Goal: Transaction & Acquisition: Purchase product/service

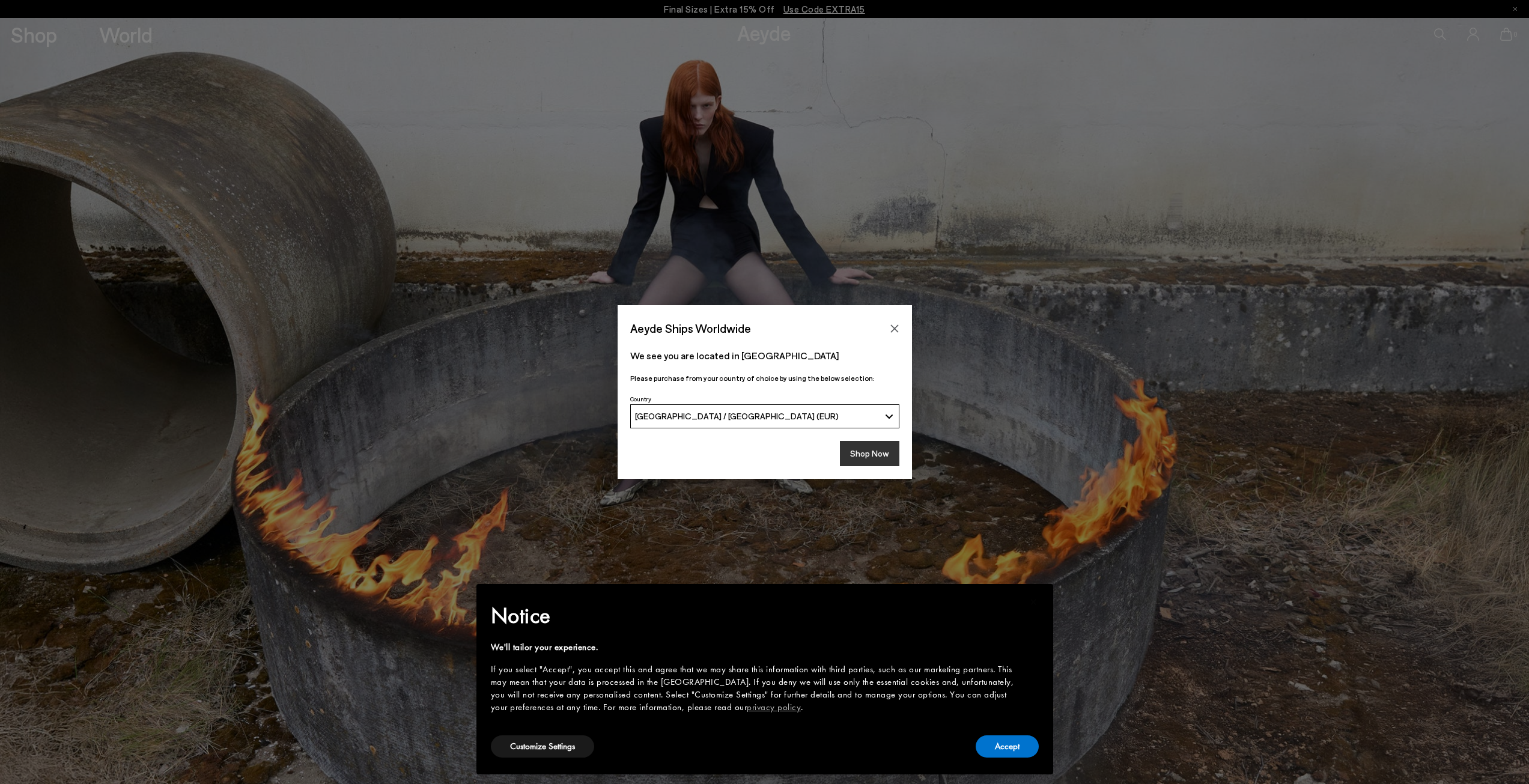
click at [891, 453] on button "Shop Now" at bounding box center [869, 454] width 59 height 25
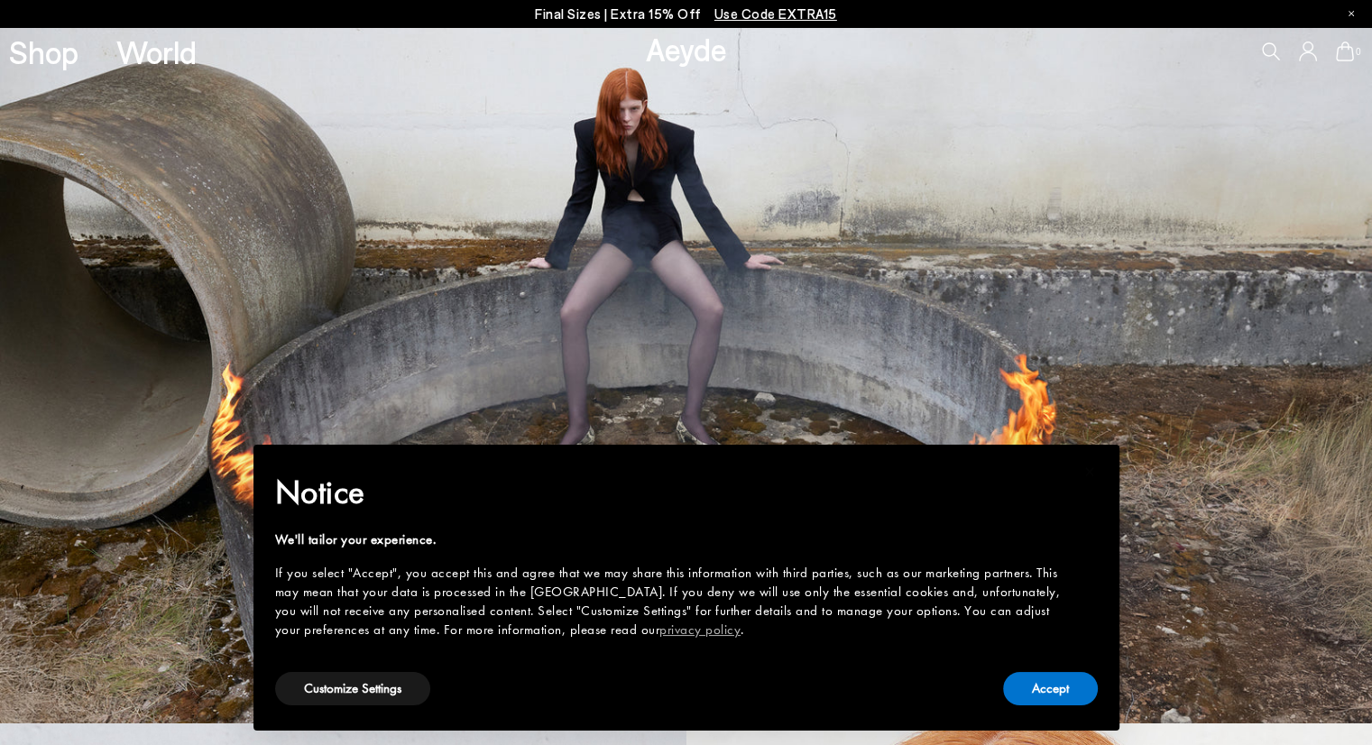
click at [681, 19] on p "Final Sizes | Extra 15% Off Use Code EXTRA15" at bounding box center [686, 14] width 302 height 23
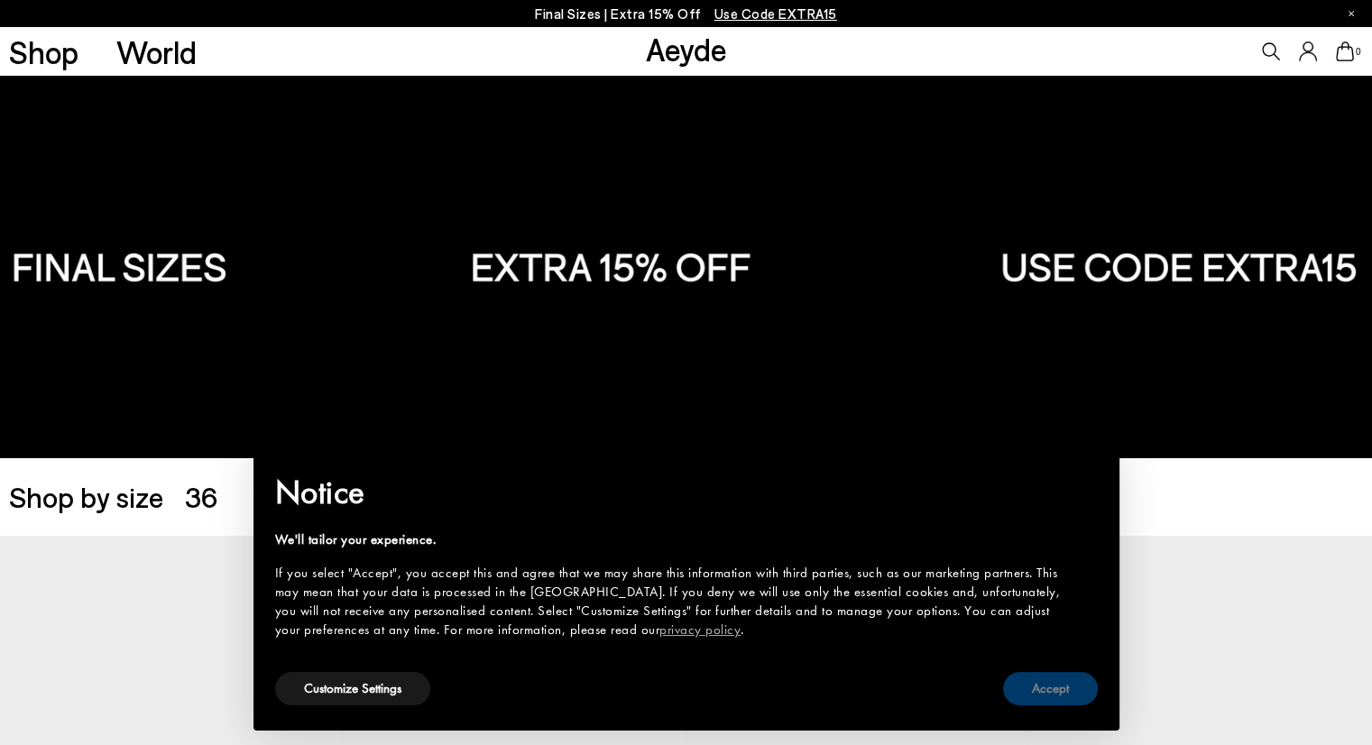
click at [1025, 686] on button "Accept" at bounding box center [1050, 688] width 95 height 33
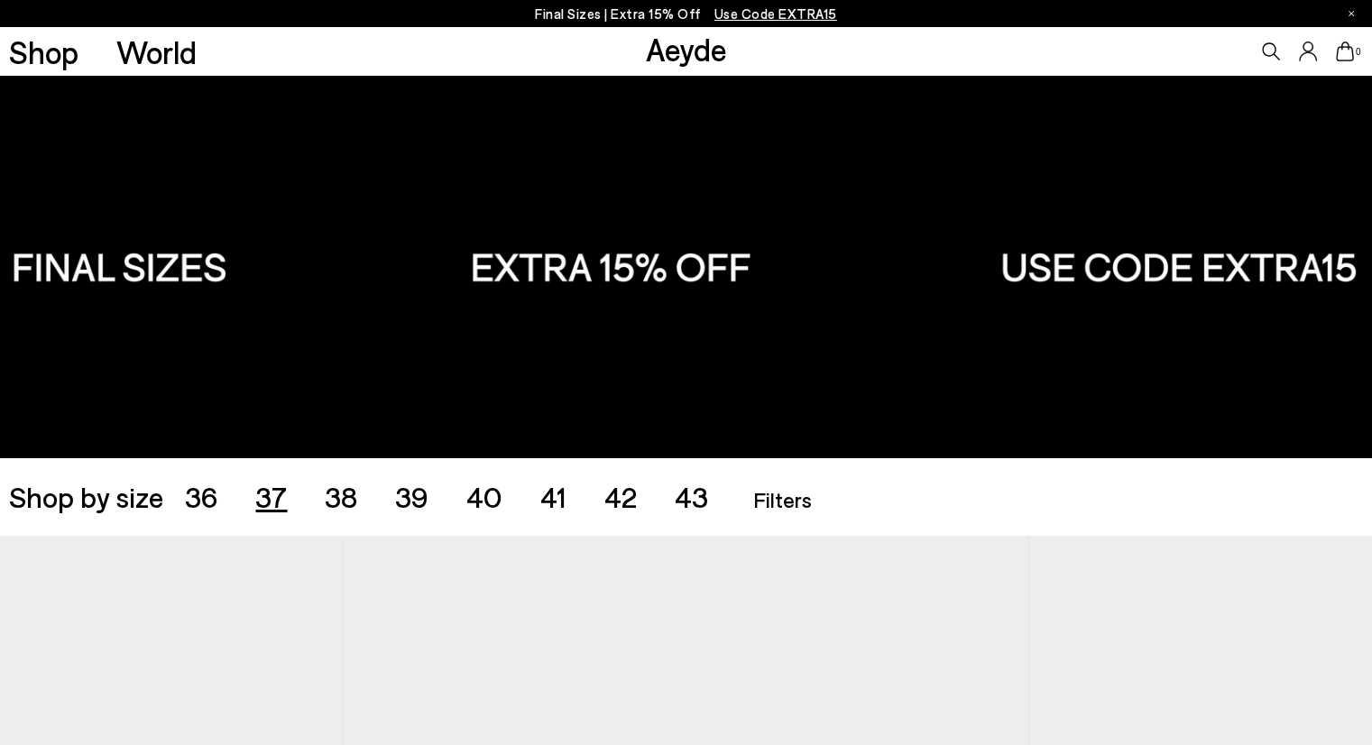
click at [272, 501] on span "37" at bounding box center [271, 496] width 32 height 34
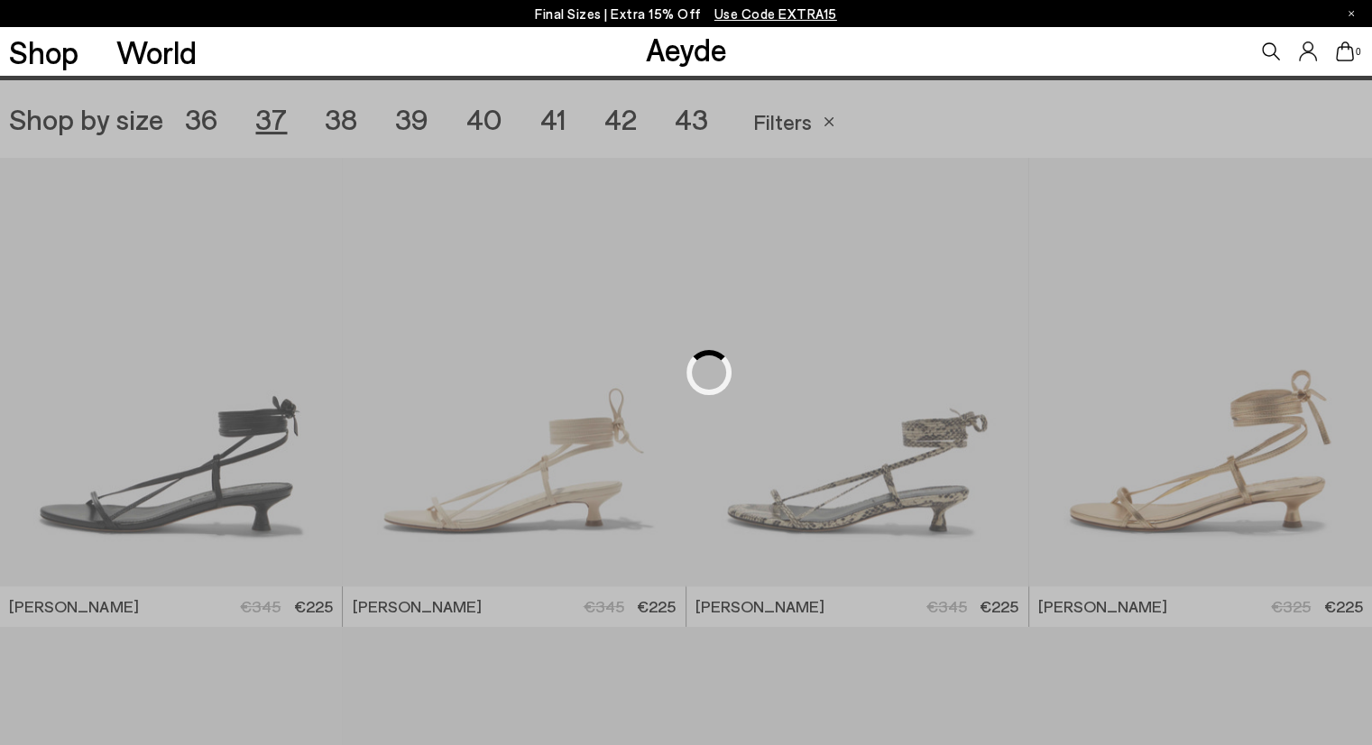
scroll to position [382, 0]
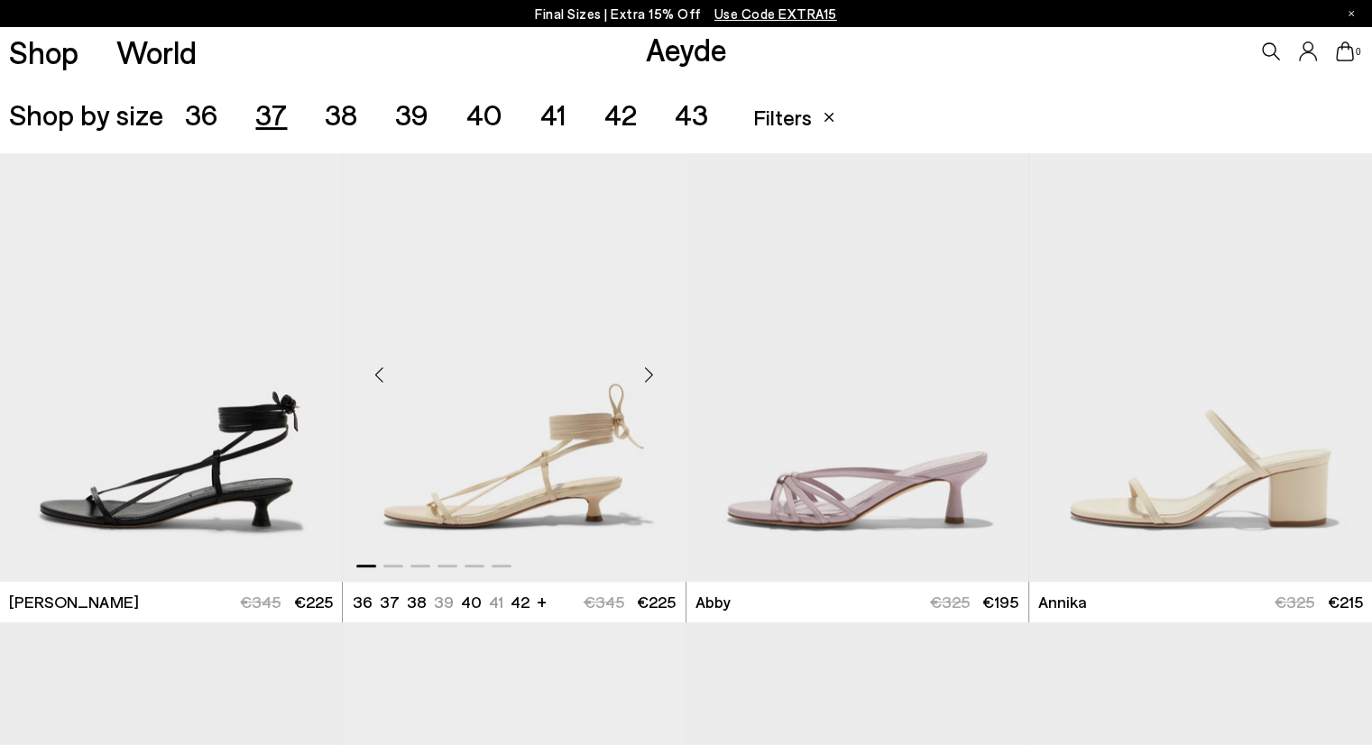
click at [653, 376] on div "Next slide" at bounding box center [649, 374] width 54 height 54
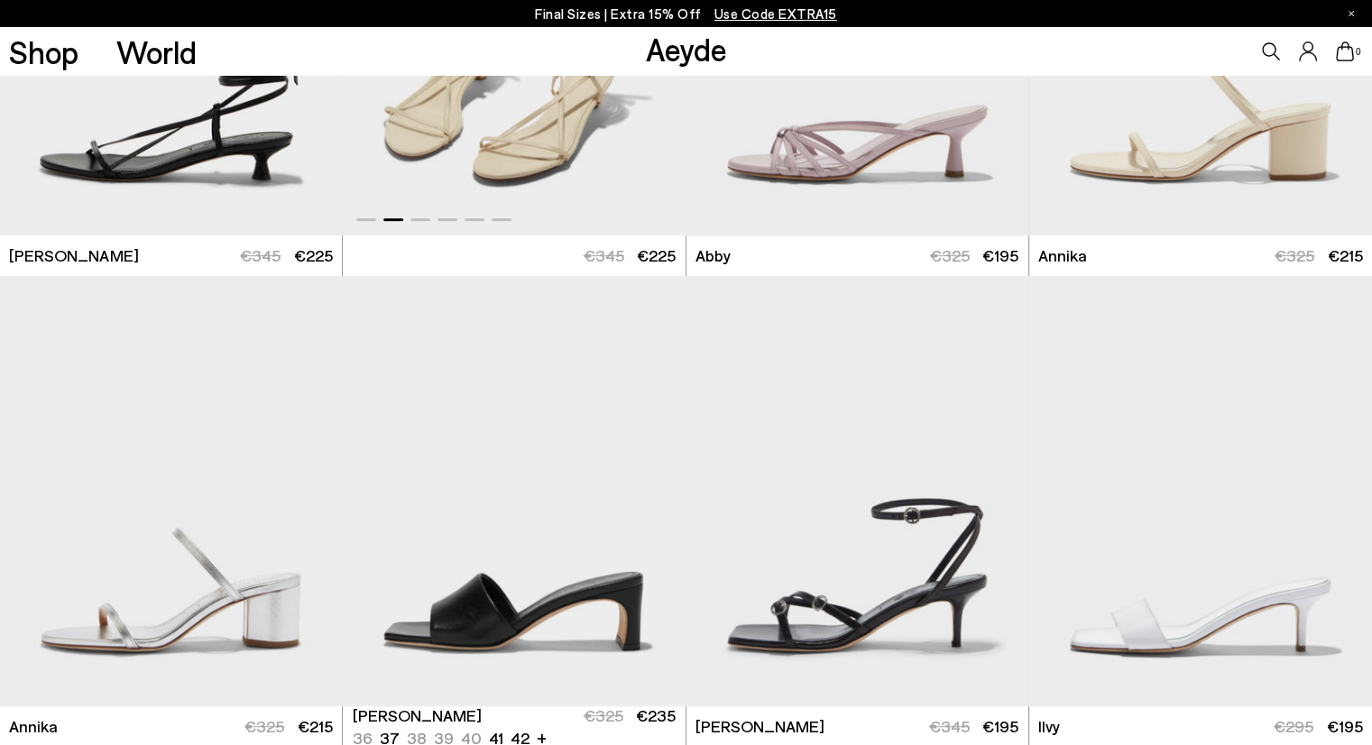
scroll to position [833, 0]
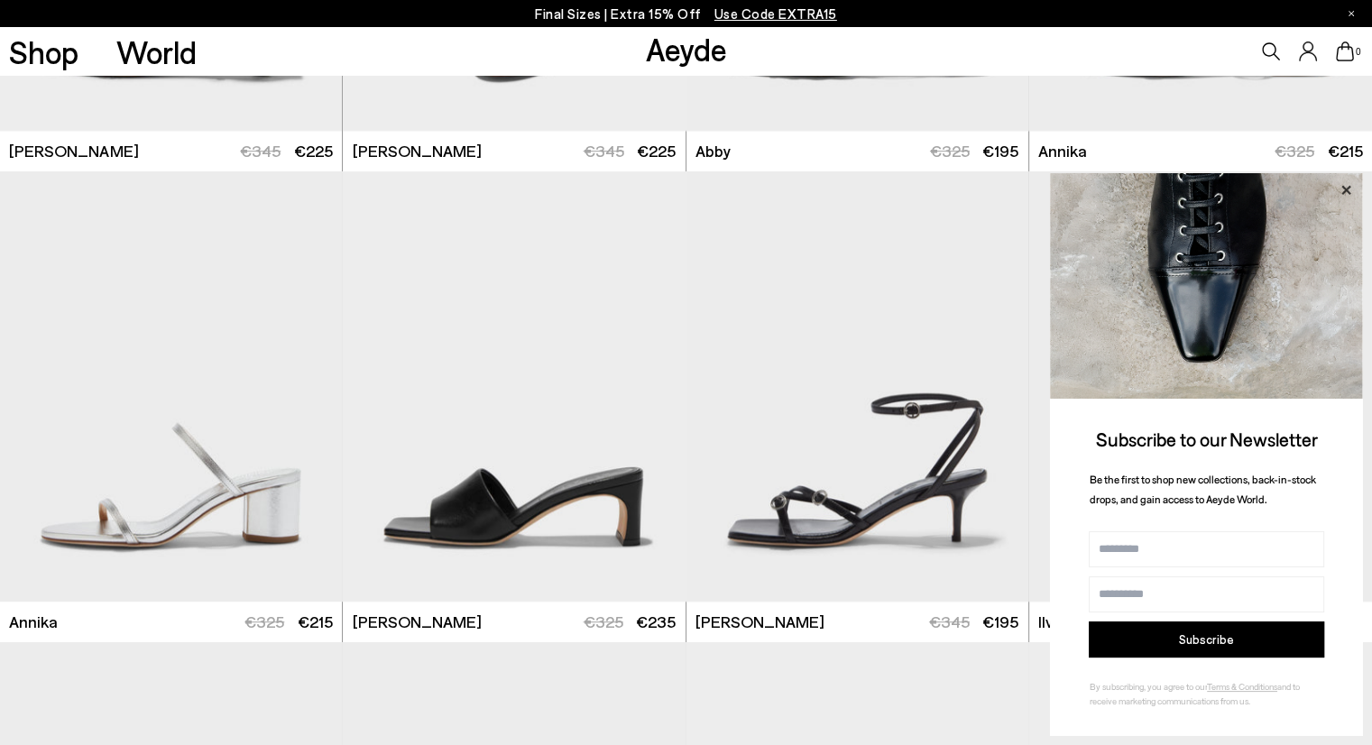
click at [1342, 185] on icon at bounding box center [1345, 189] width 9 height 9
click at [1352, 190] on icon at bounding box center [1345, 190] width 23 height 23
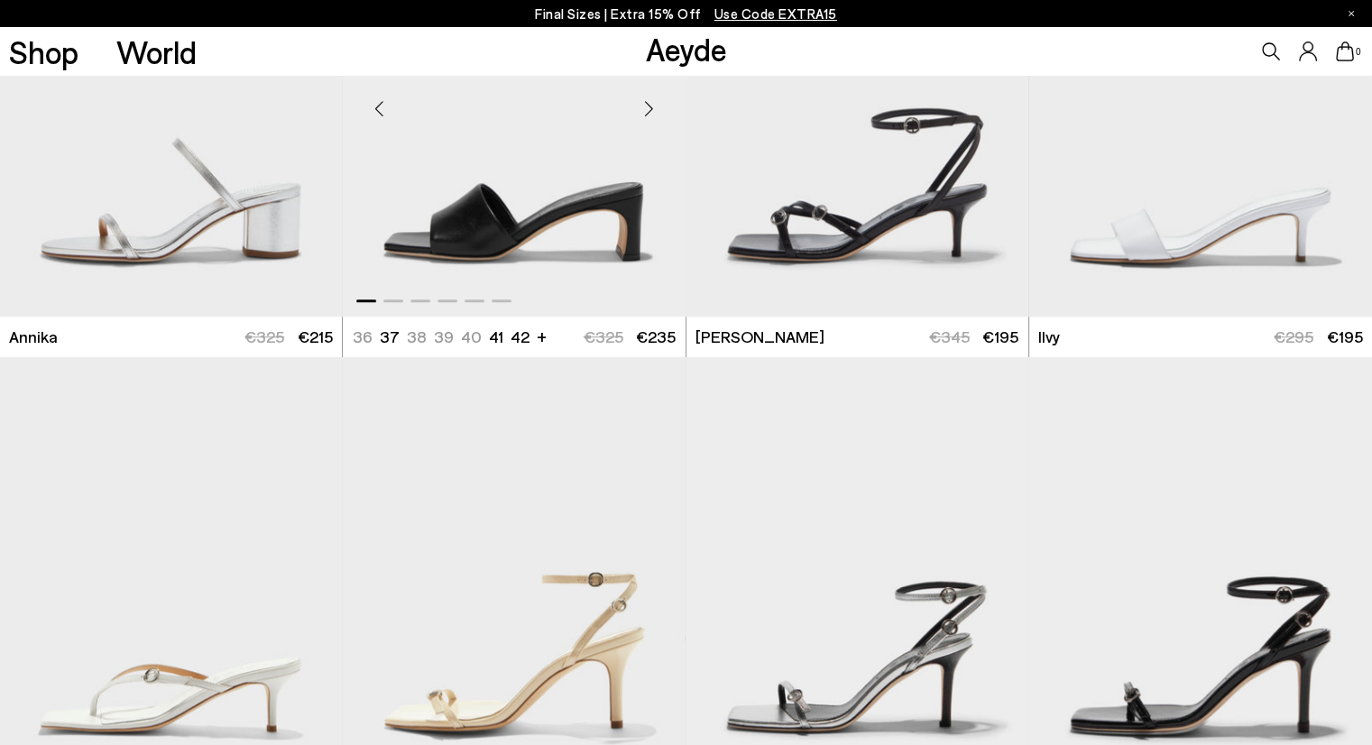
scroll to position [1284, 0]
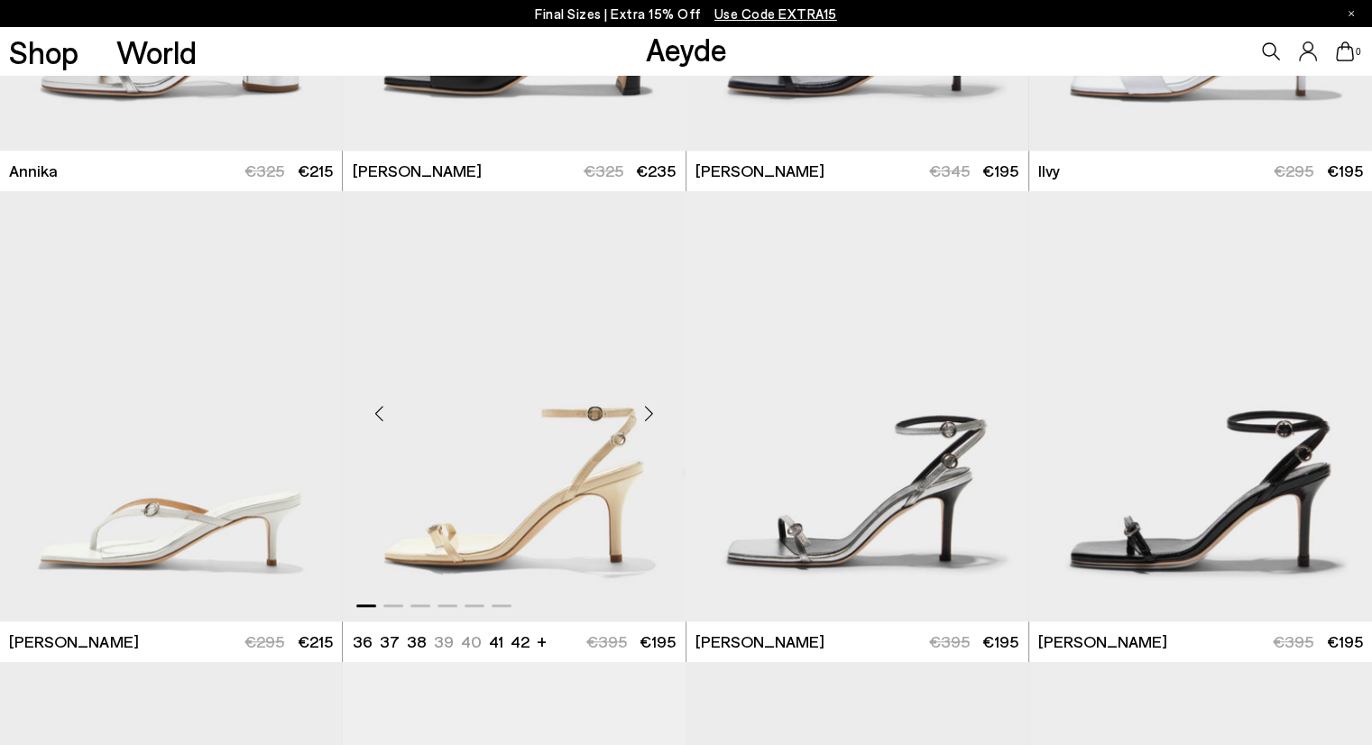
click at [653, 410] on div "Next slide" at bounding box center [649, 414] width 54 height 54
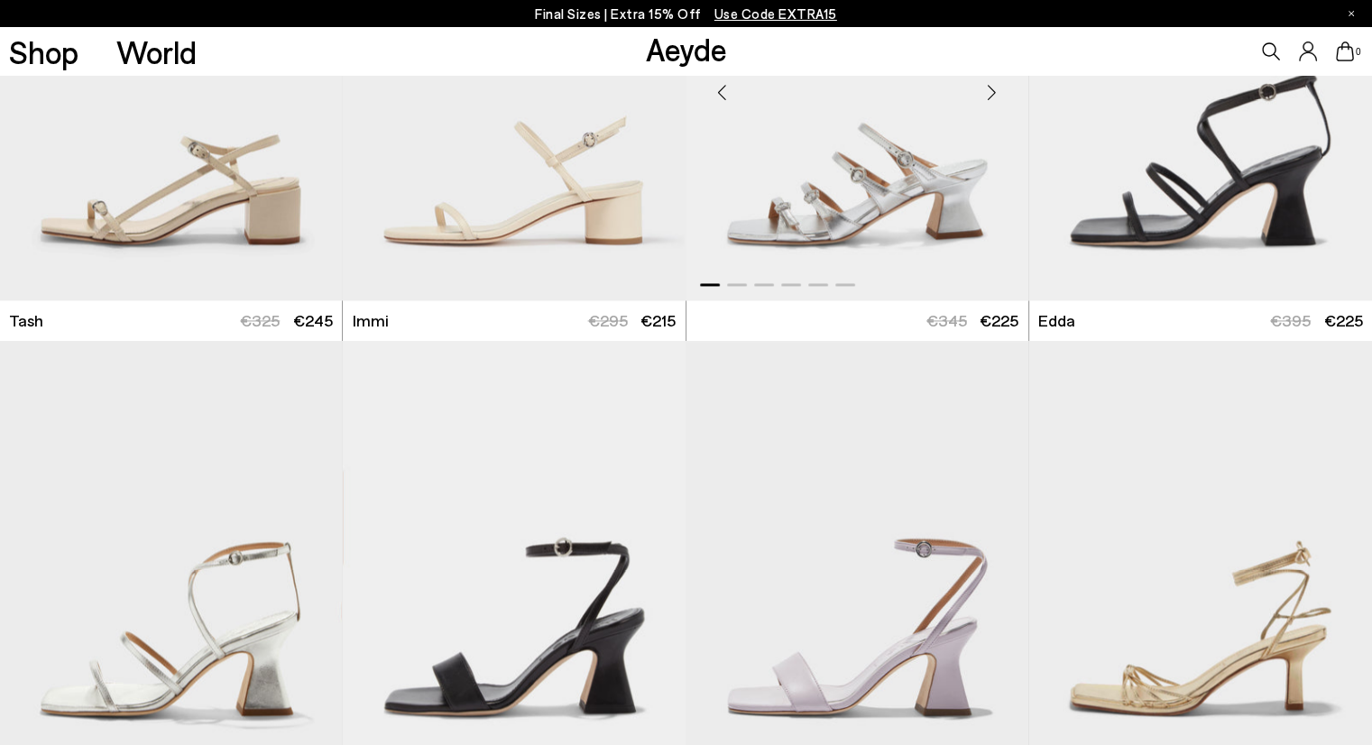
scroll to position [2727, 0]
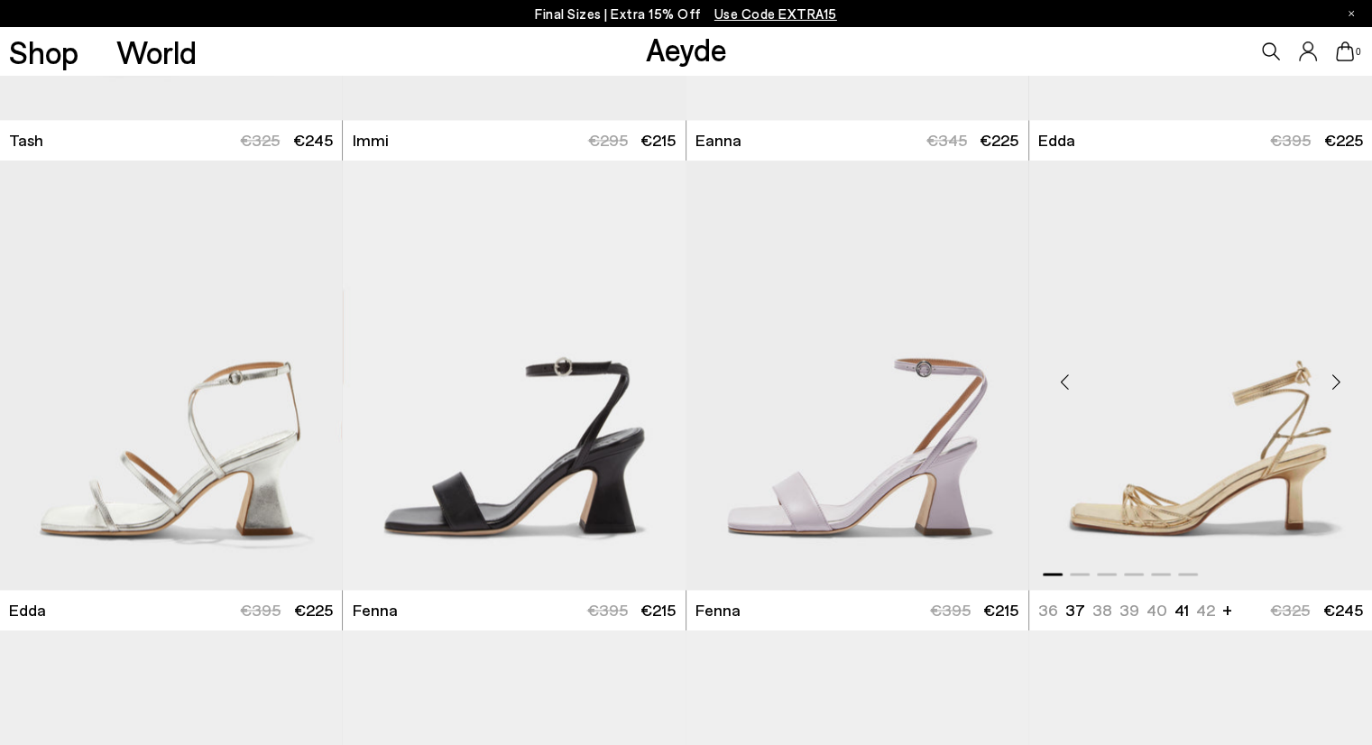
click at [1331, 378] on div "Next slide" at bounding box center [1336, 382] width 54 height 54
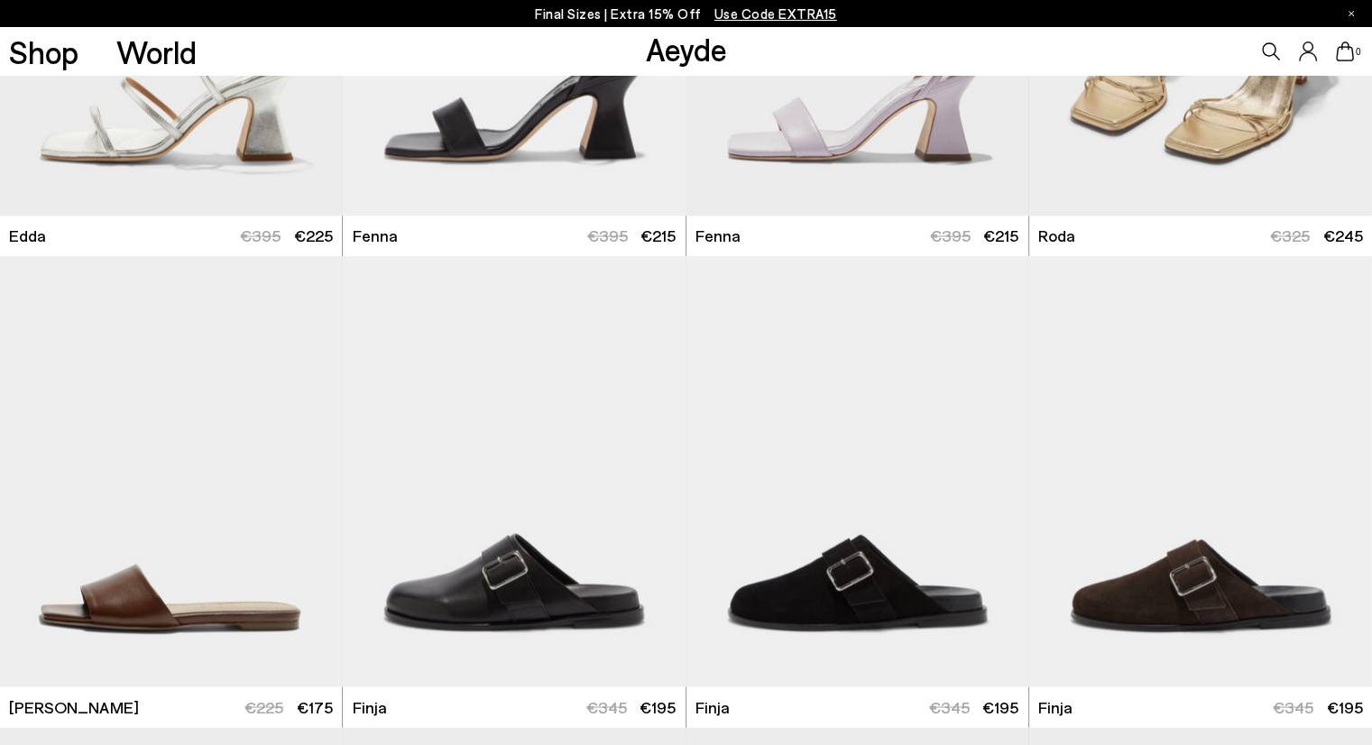
scroll to position [2998, 0]
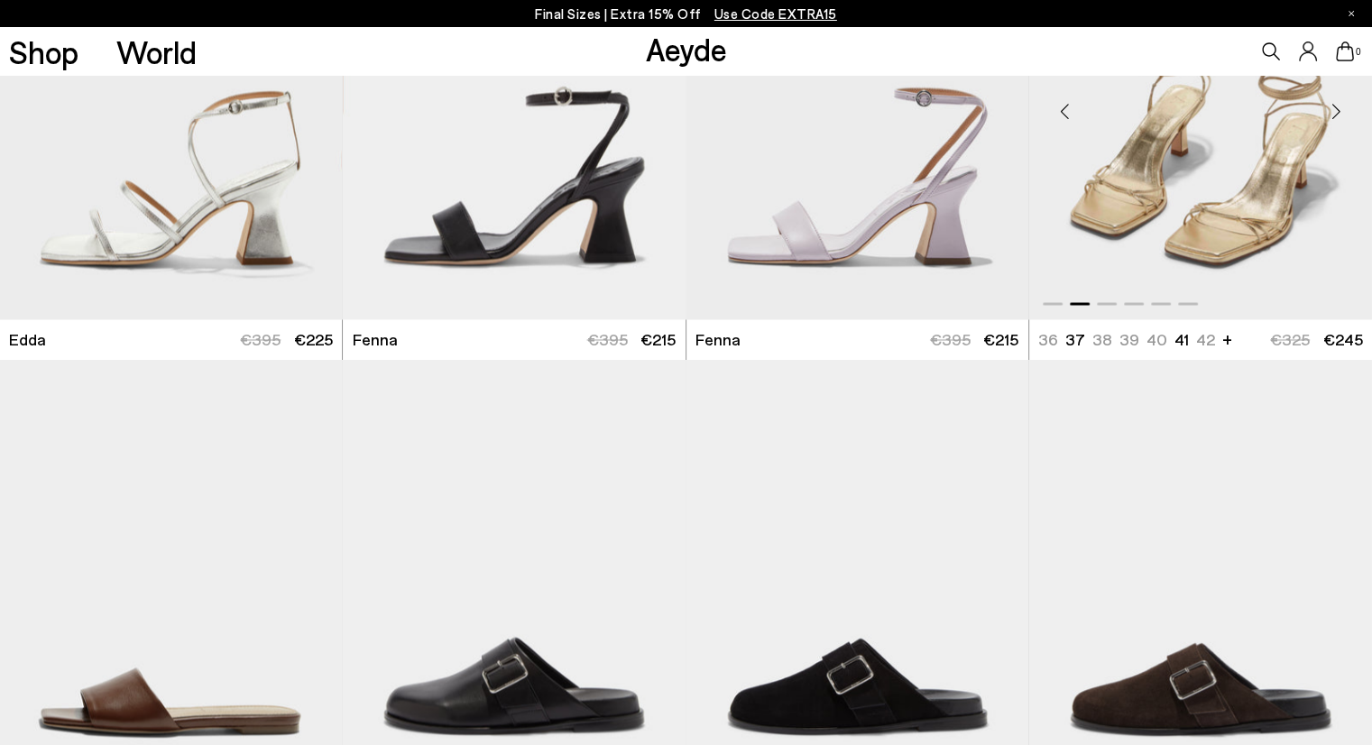
drag, startPoint x: 1193, startPoint y: 227, endPoint x: 1330, endPoint y: 106, distance: 182.7
click at [1330, 106] on div "Next slide" at bounding box center [1336, 112] width 54 height 54
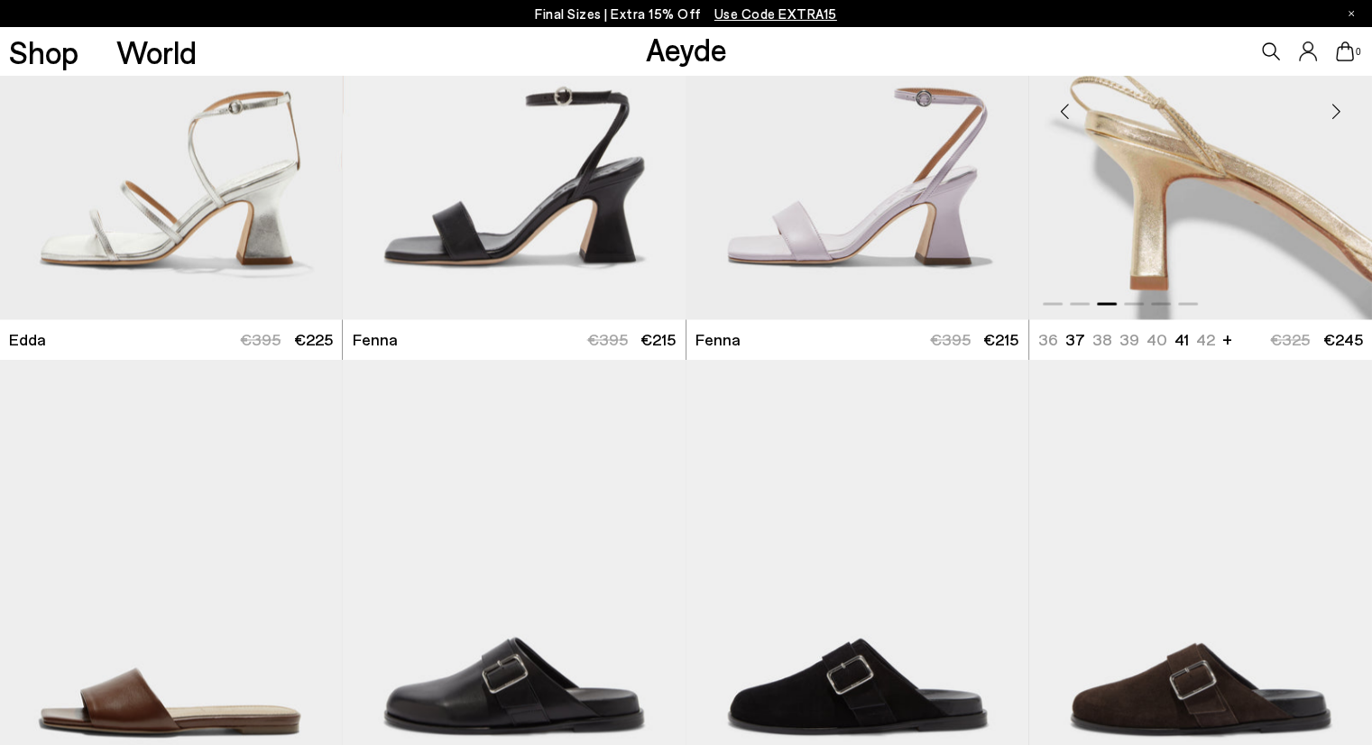
click at [1330, 106] on div "Next slide" at bounding box center [1336, 112] width 54 height 54
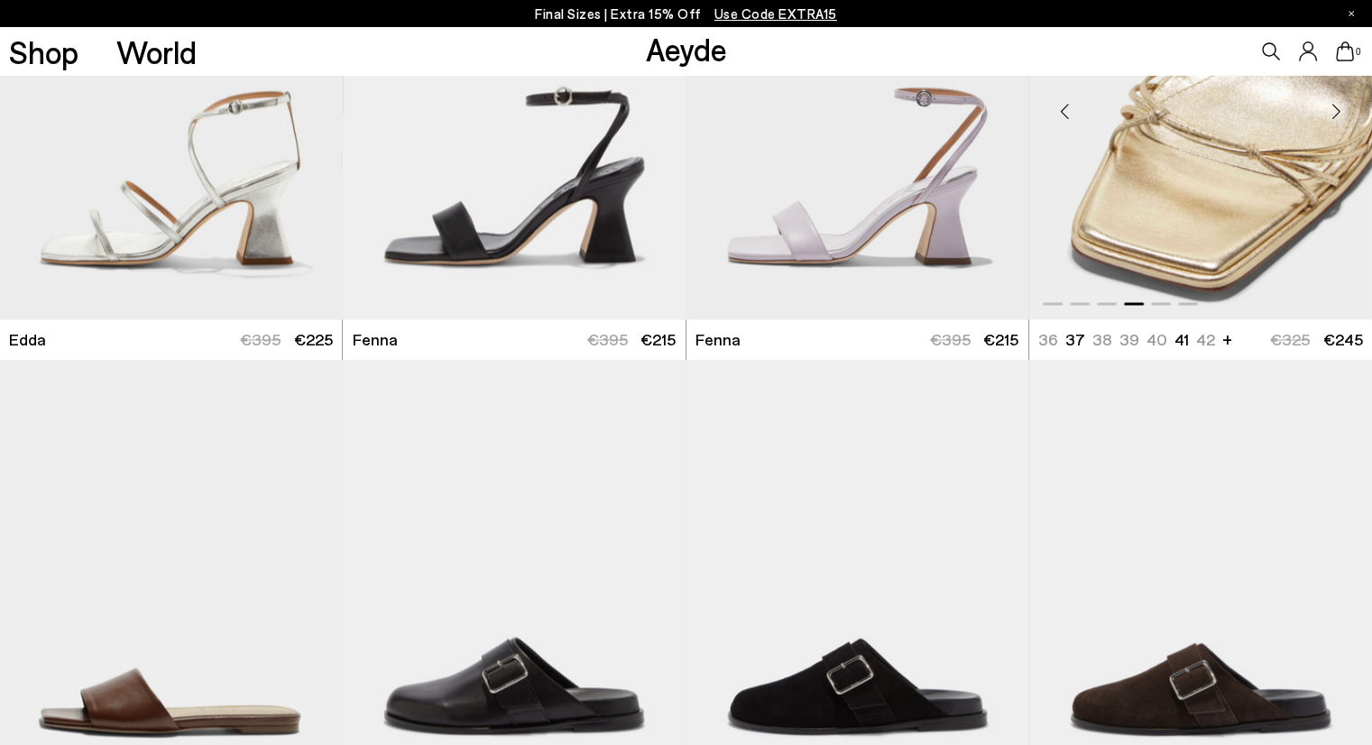
click at [1330, 106] on div "Next slide" at bounding box center [1336, 112] width 54 height 54
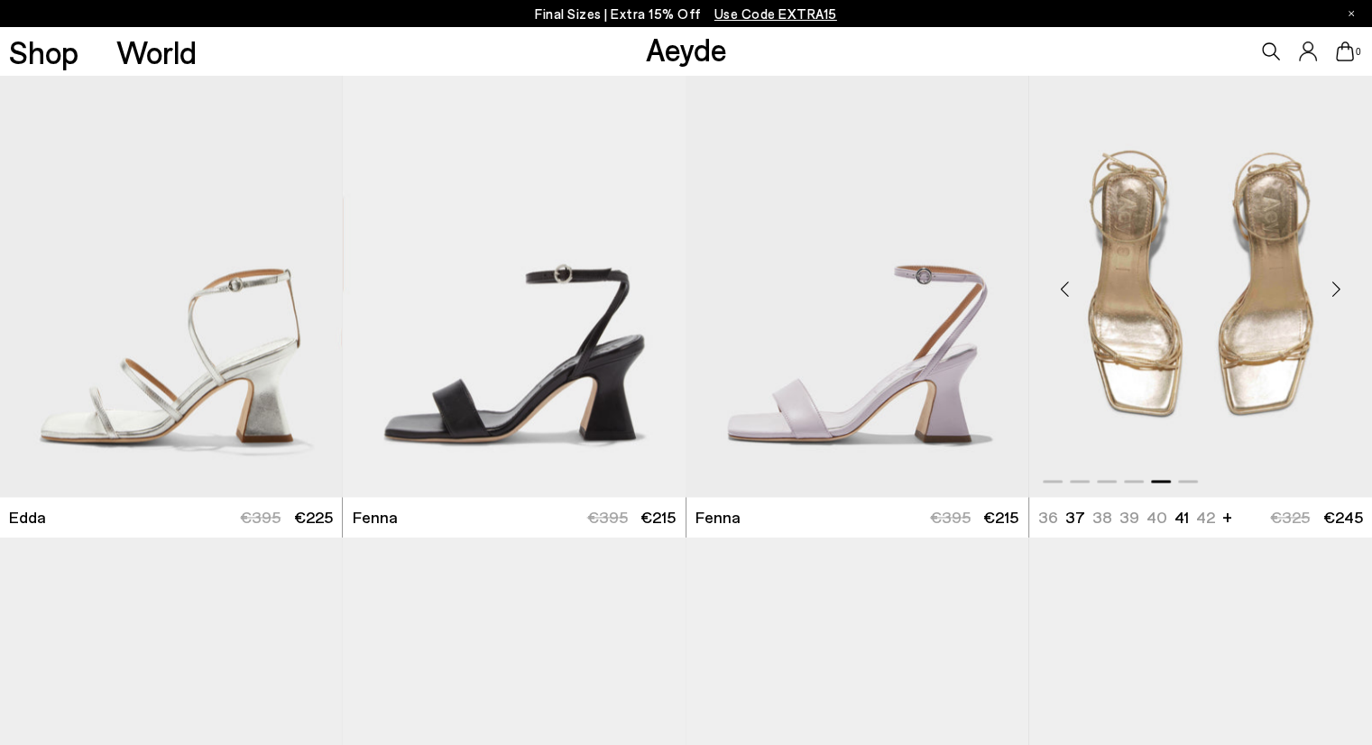
scroll to position [2817, 0]
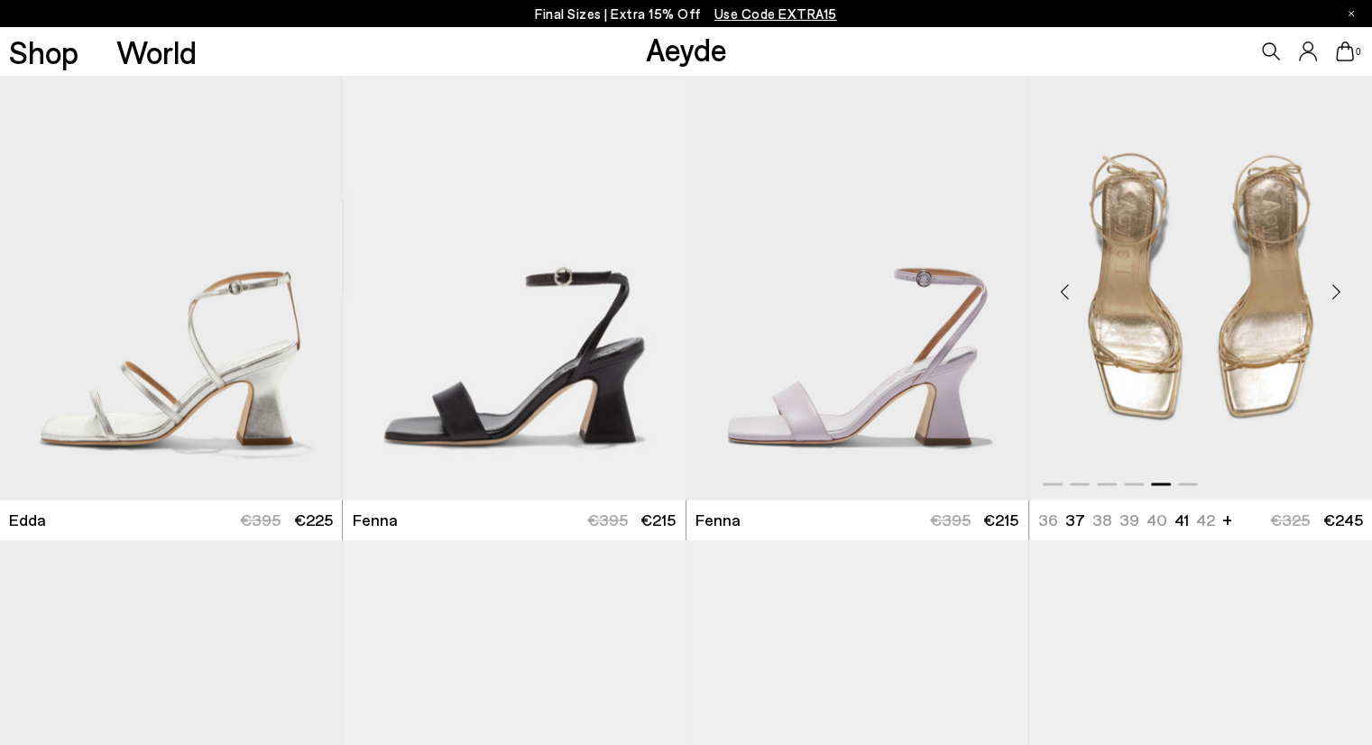
click at [1331, 279] on div "Next slide" at bounding box center [1336, 292] width 54 height 54
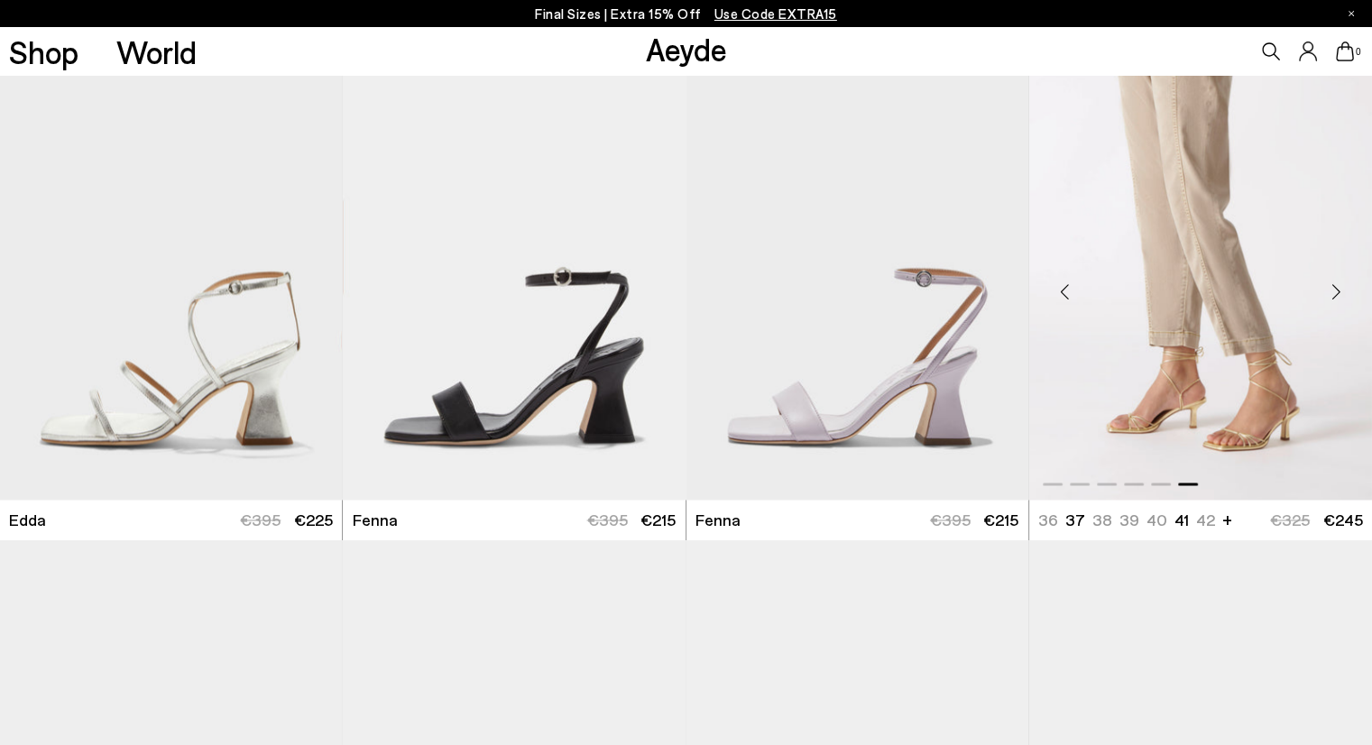
click at [1329, 285] on div "Next slide" at bounding box center [1336, 292] width 54 height 54
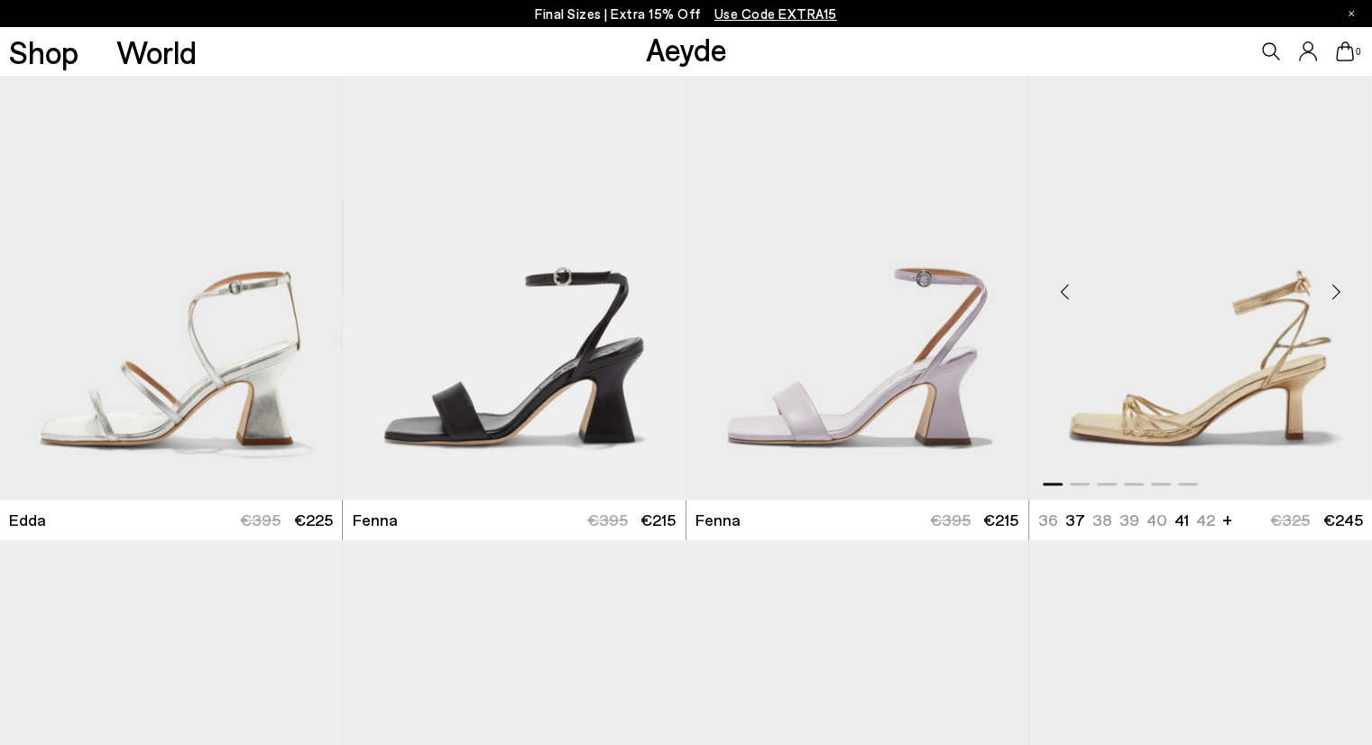
click at [1329, 285] on div "Next slide" at bounding box center [1336, 292] width 54 height 54
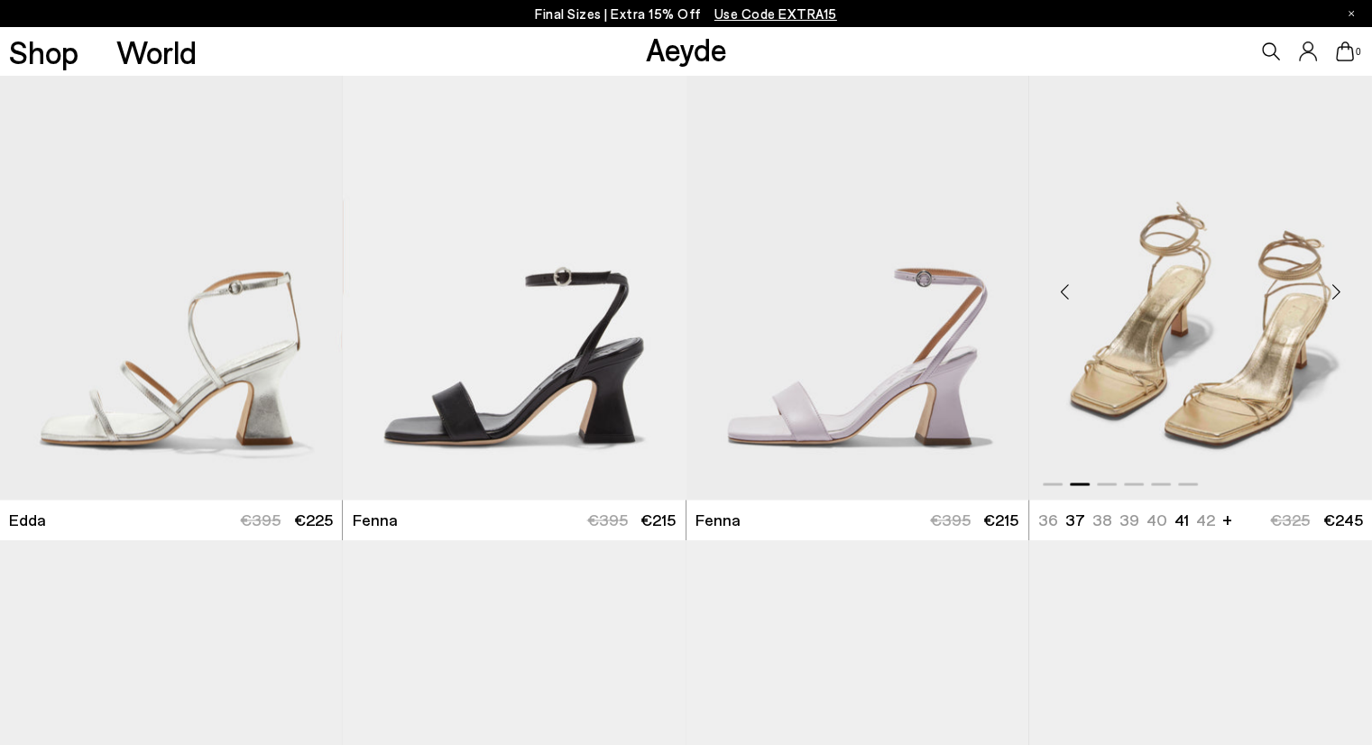
click at [1329, 285] on div "Next slide" at bounding box center [1336, 292] width 54 height 54
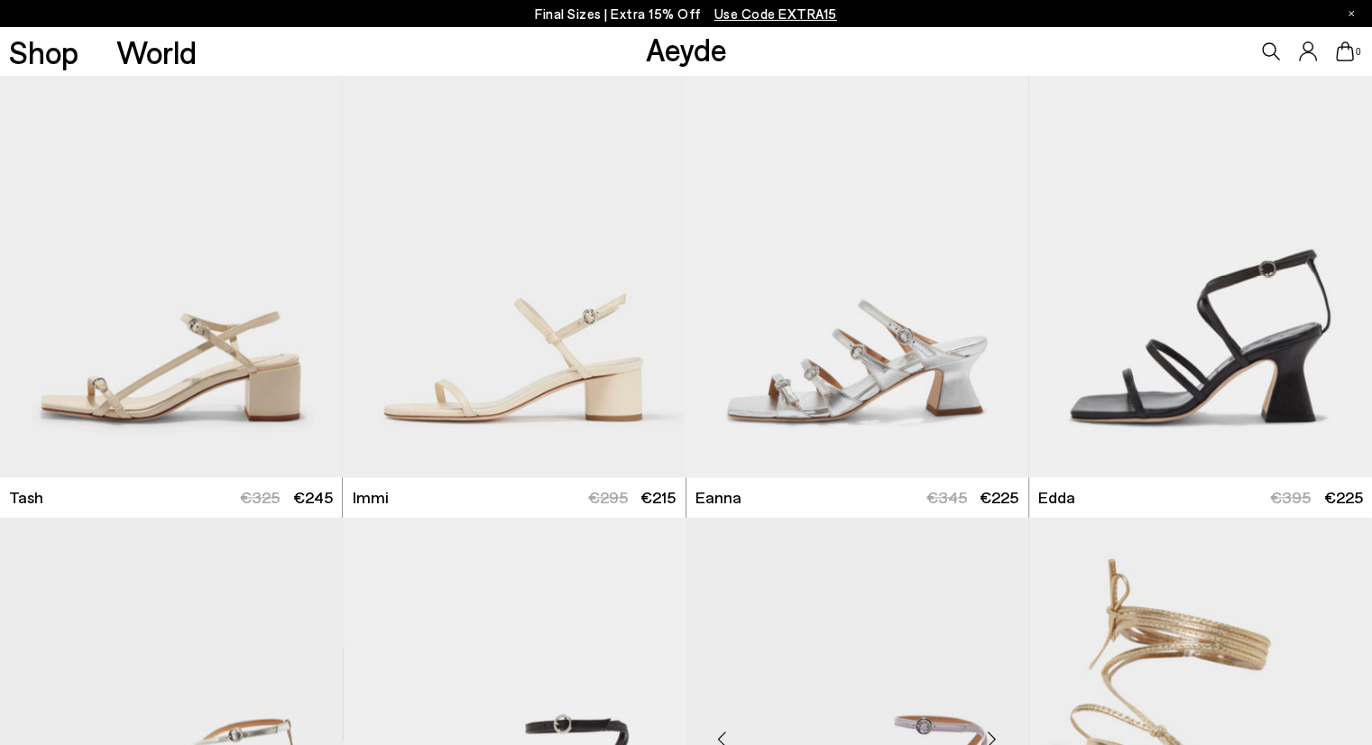
scroll to position [2366, 0]
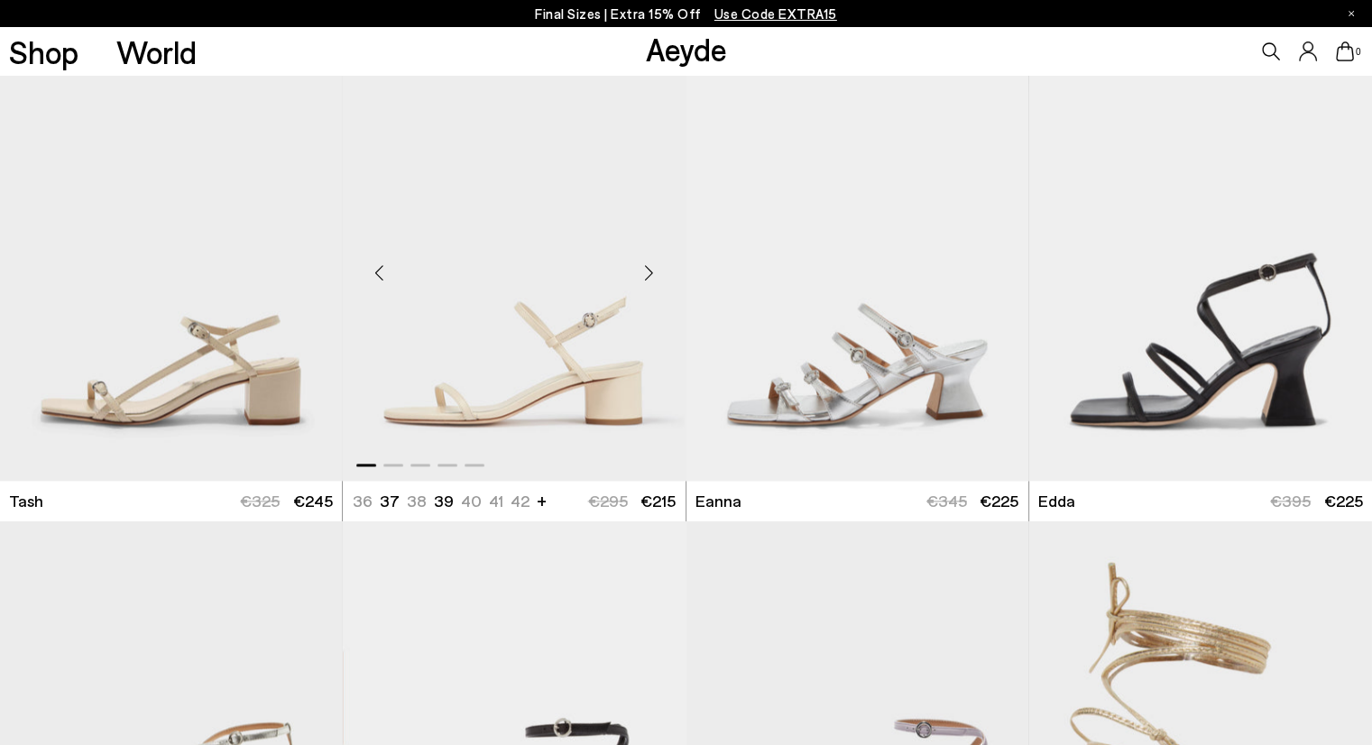
click at [651, 266] on div "Next slide" at bounding box center [649, 272] width 54 height 54
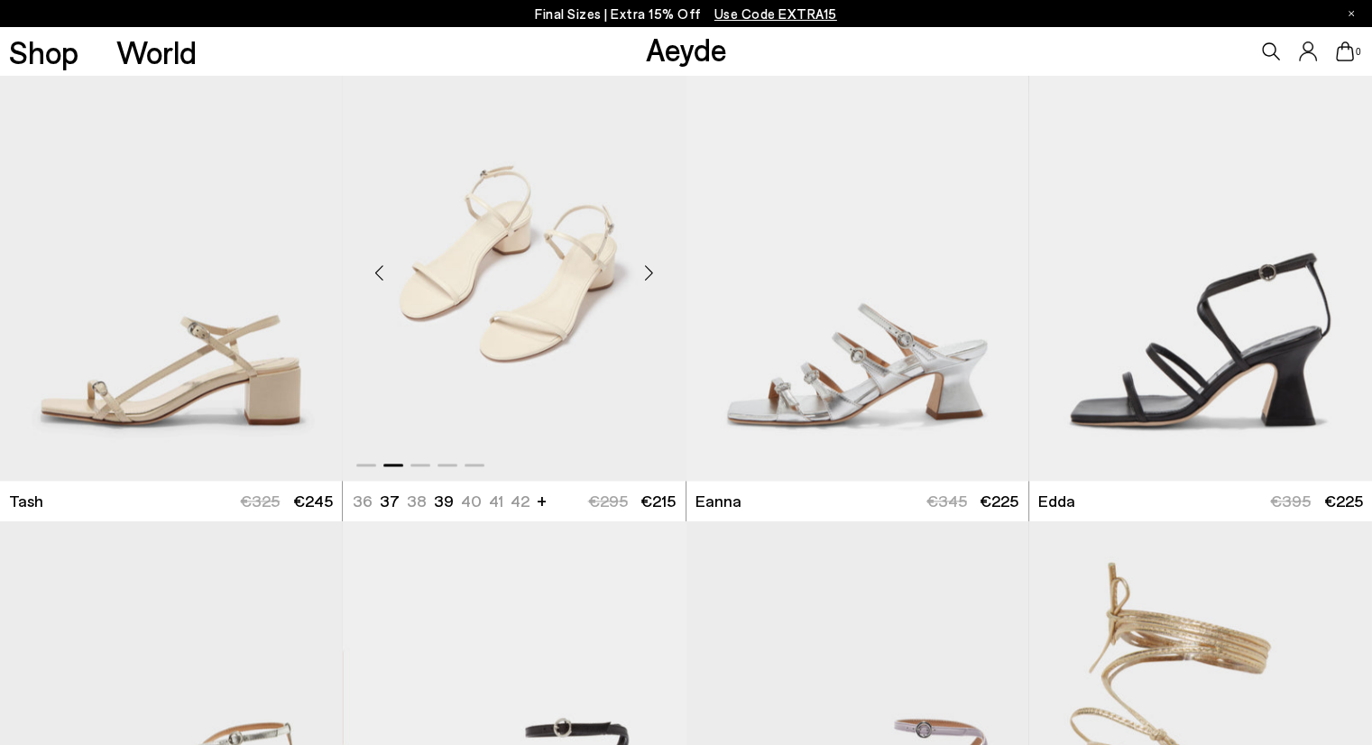
click at [651, 266] on div "Next slide" at bounding box center [649, 272] width 54 height 54
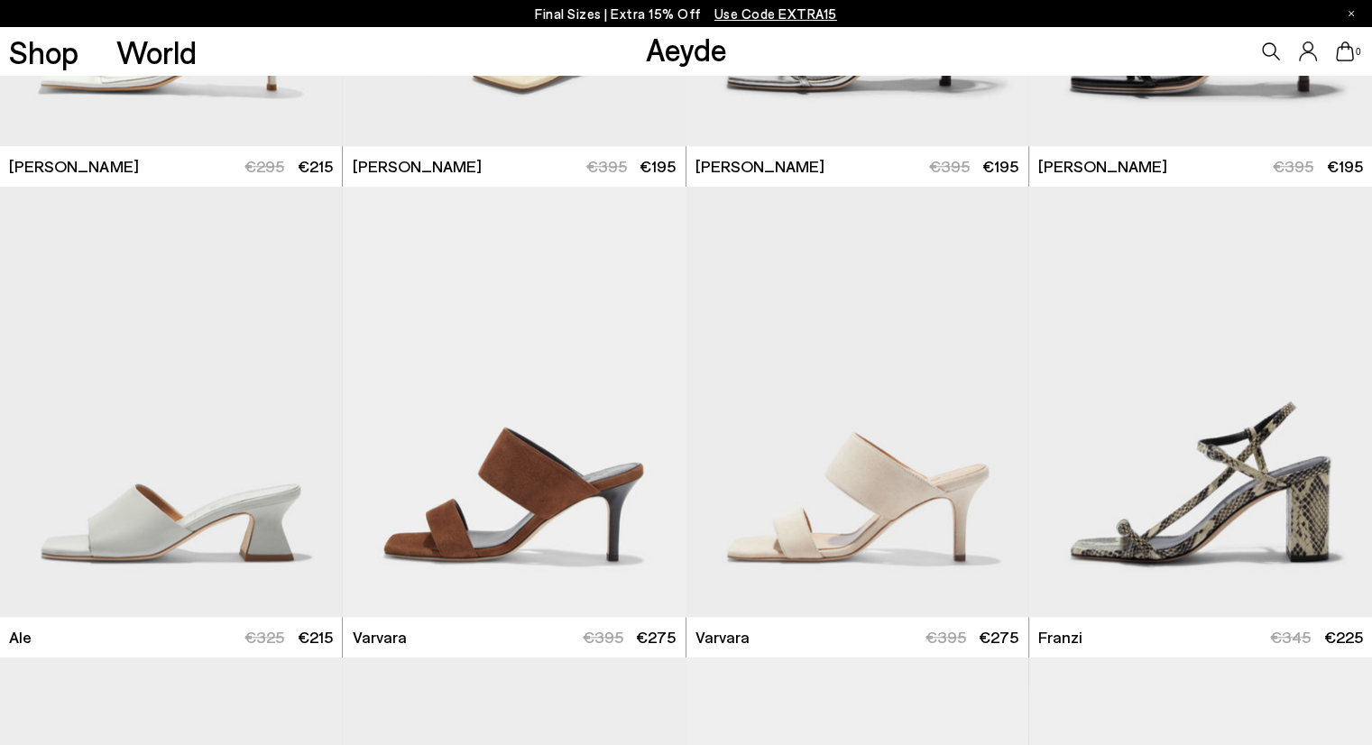
scroll to position [1735, 0]
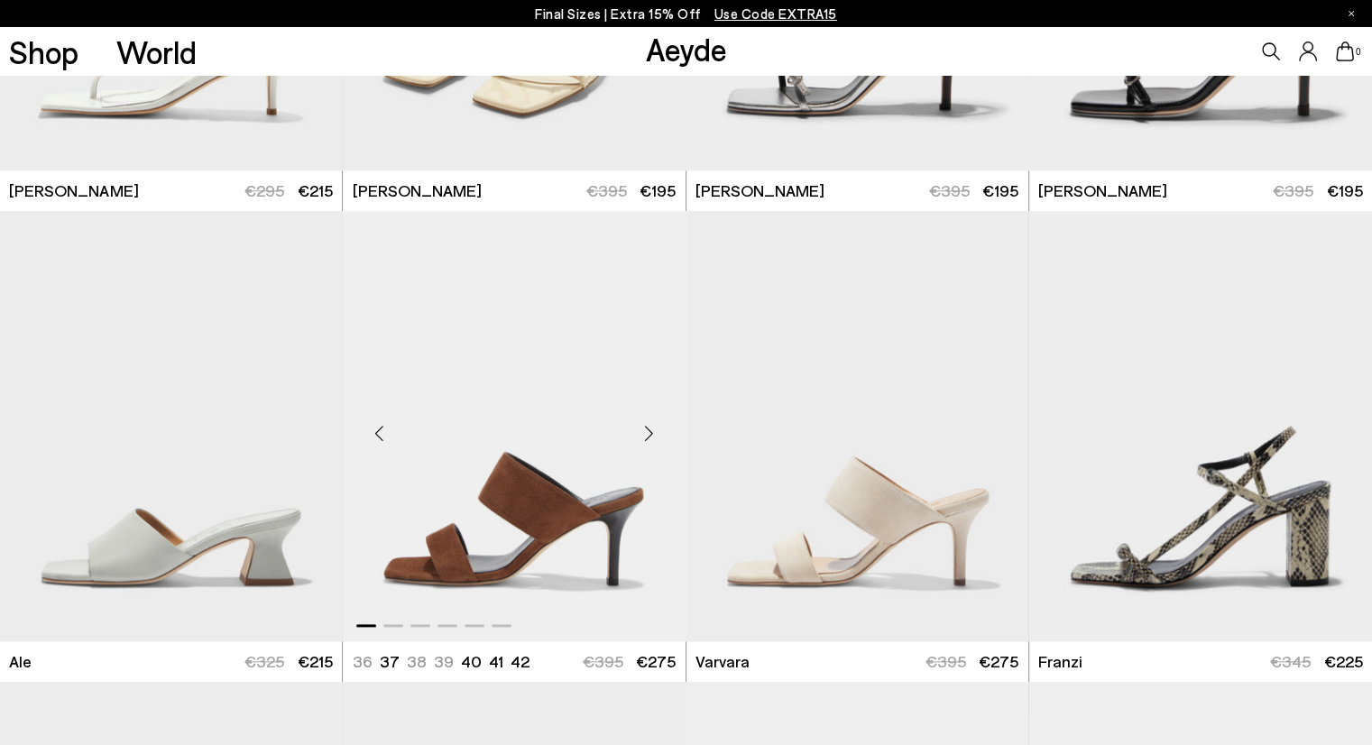
click at [637, 428] on div "Next slide" at bounding box center [649, 433] width 54 height 54
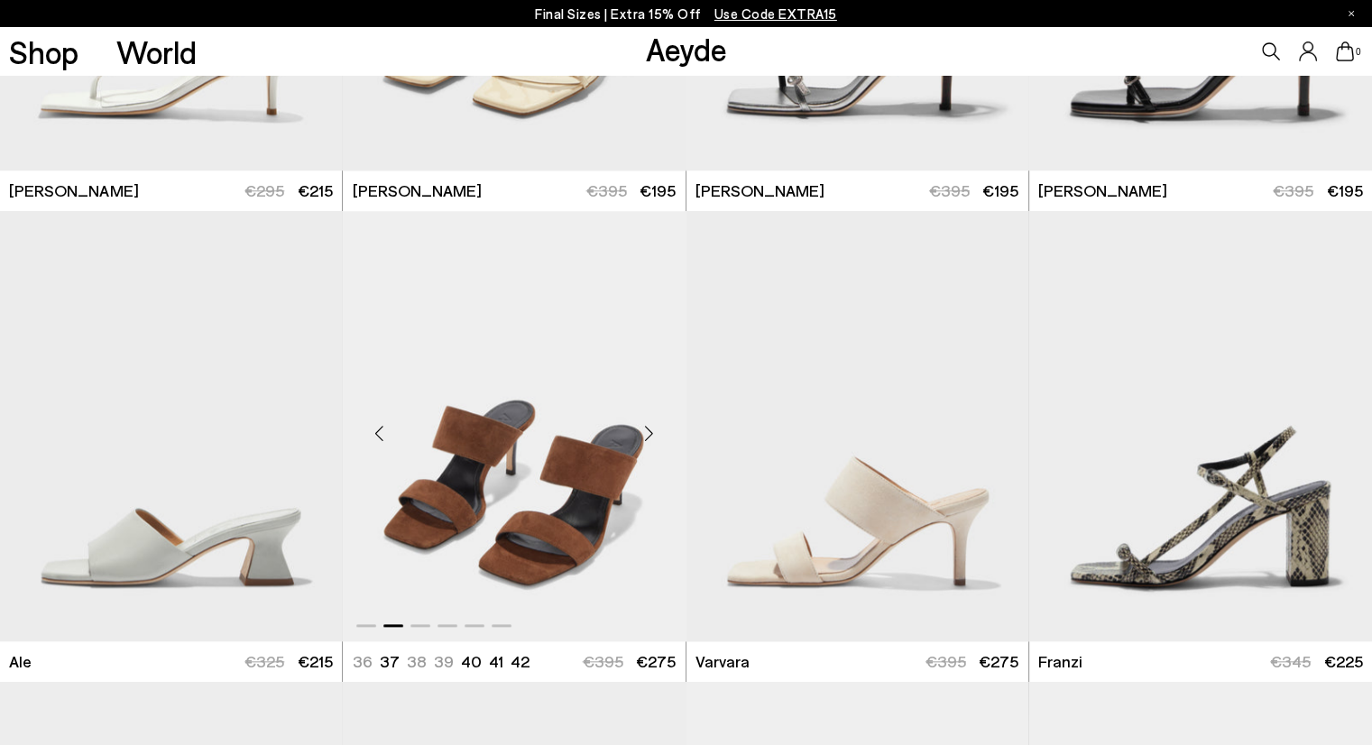
click at [637, 423] on div "Next slide" at bounding box center [649, 433] width 54 height 54
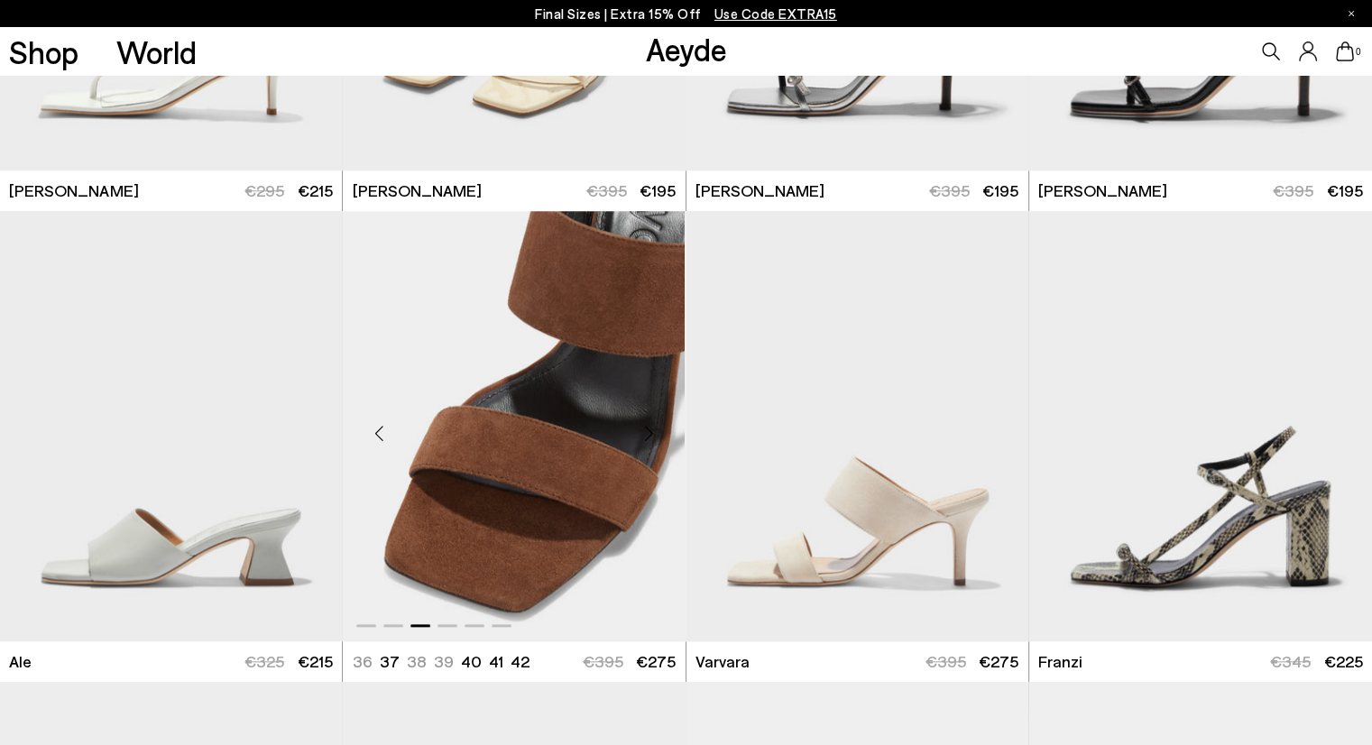
click at [637, 423] on div "Next slide" at bounding box center [649, 433] width 54 height 54
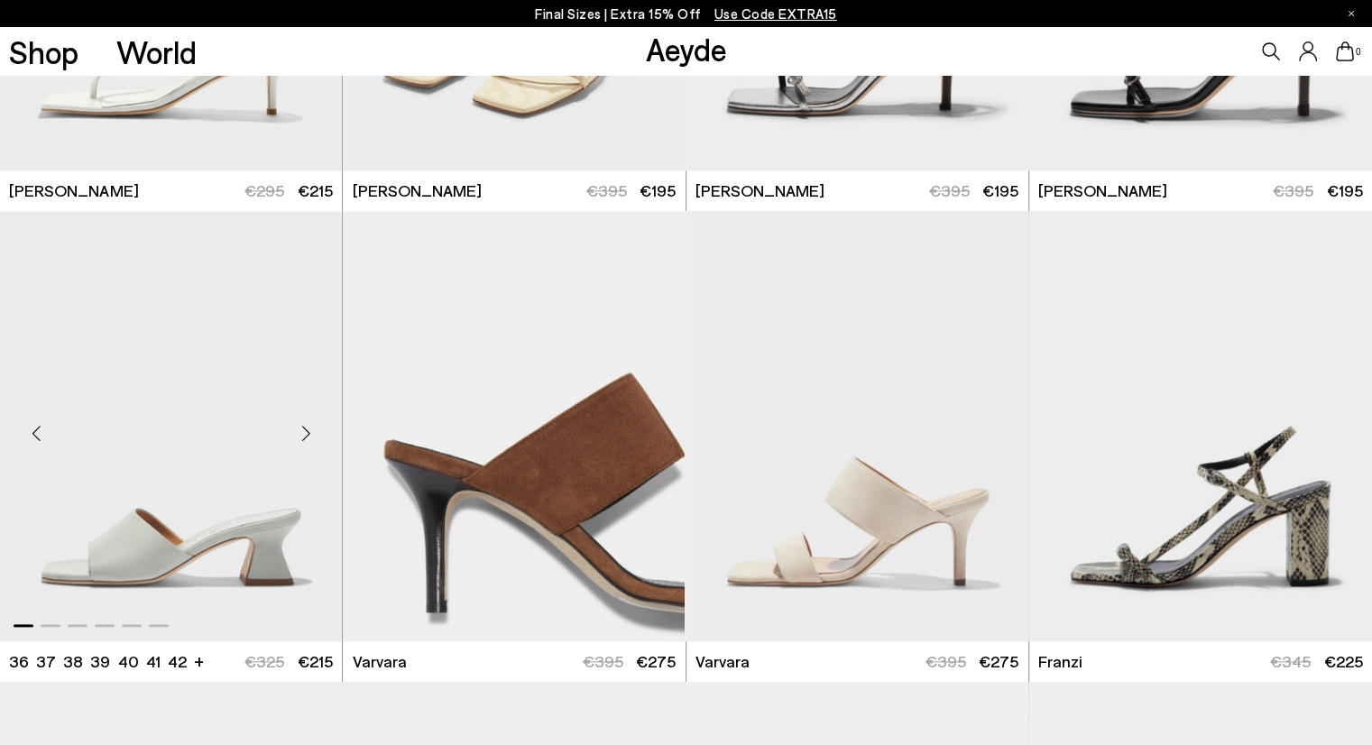
click at [297, 444] on div "Next slide" at bounding box center [306, 433] width 54 height 54
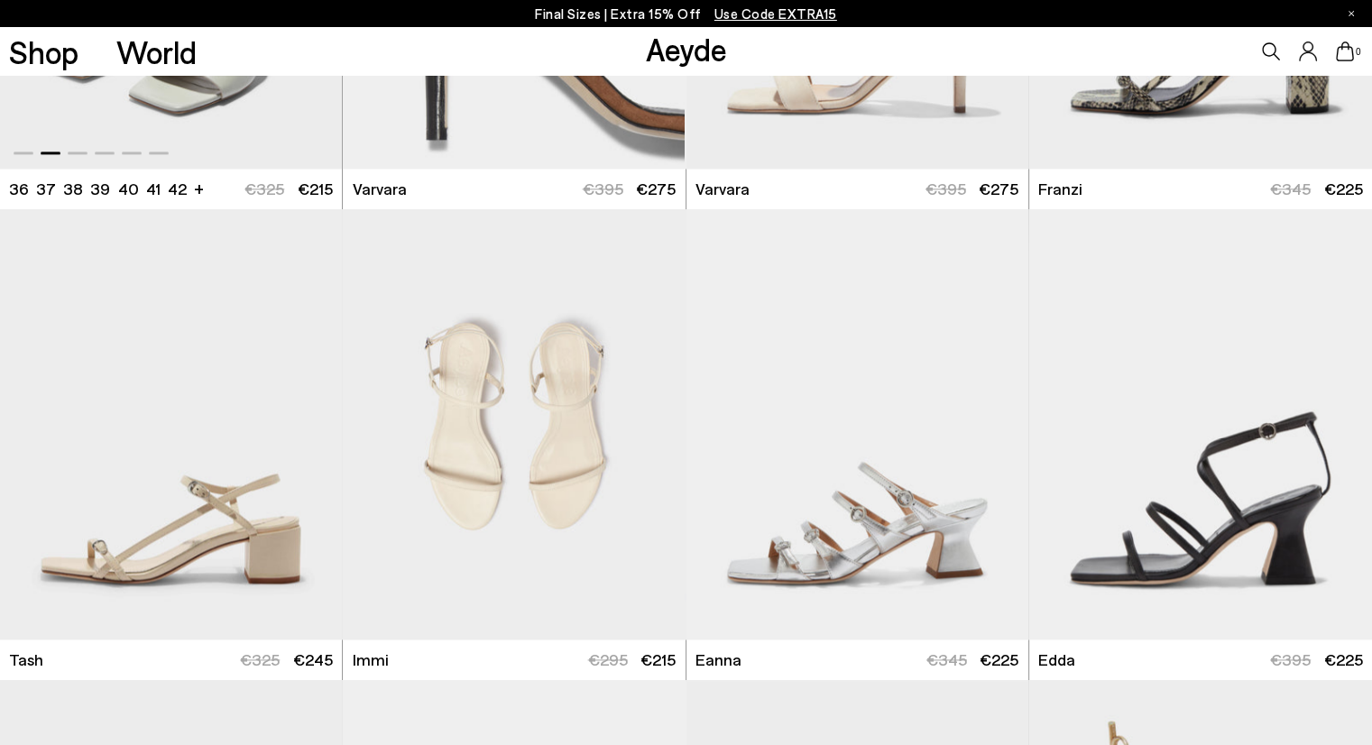
scroll to position [2366, 0]
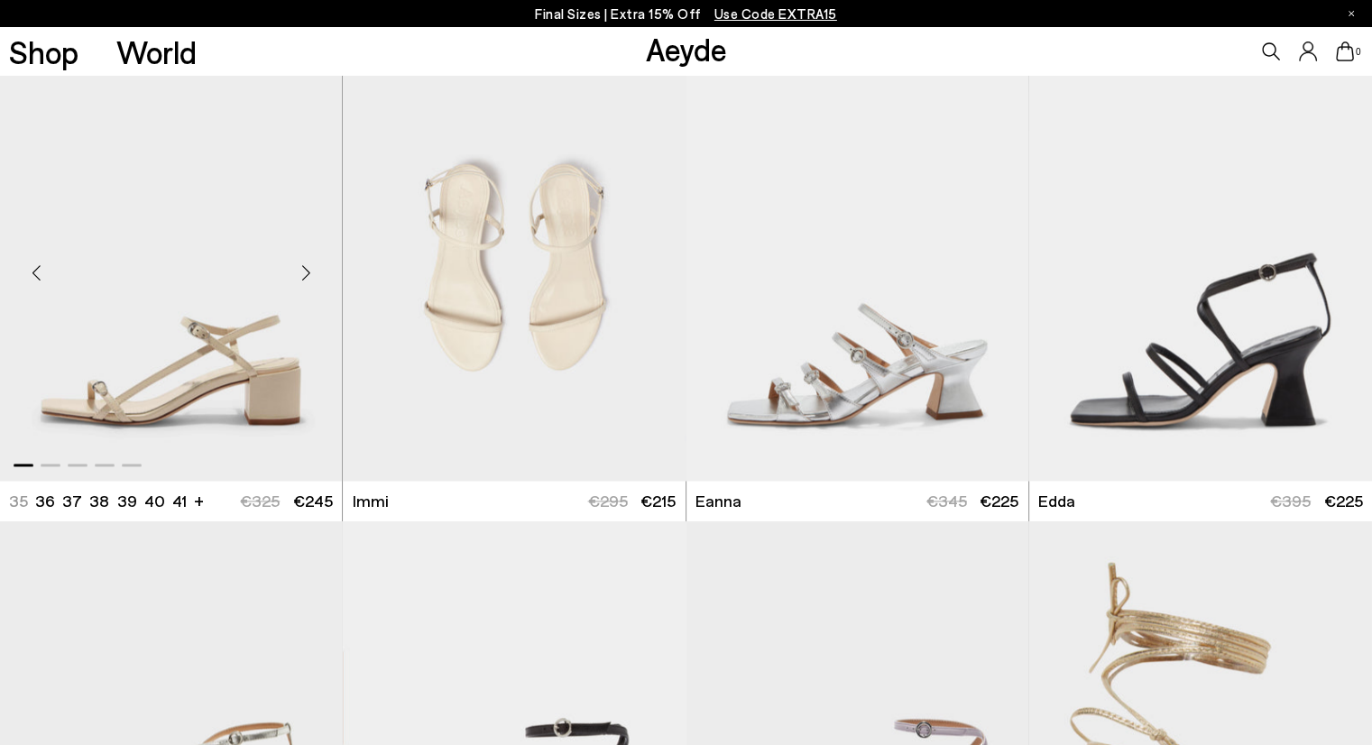
click at [292, 278] on div "Next slide" at bounding box center [306, 272] width 54 height 54
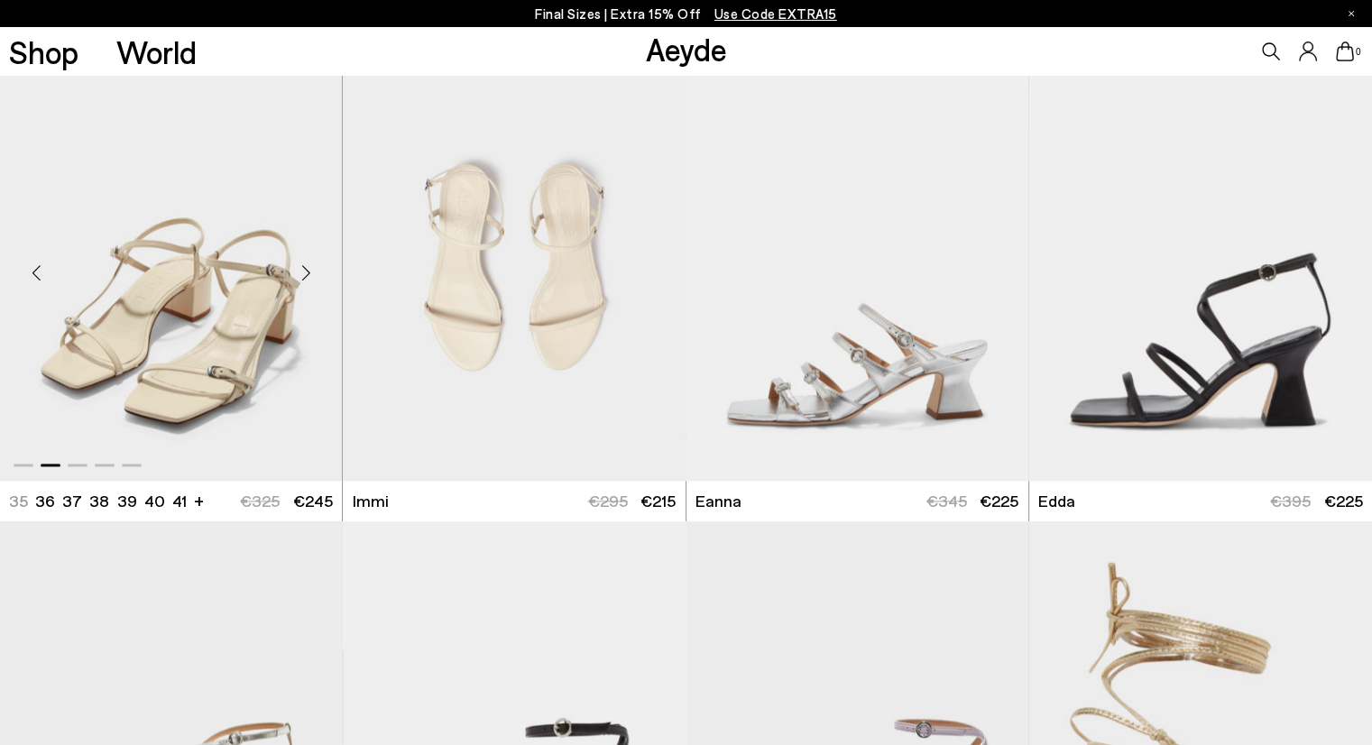
click at [291, 278] on div "Next slide" at bounding box center [306, 272] width 54 height 54
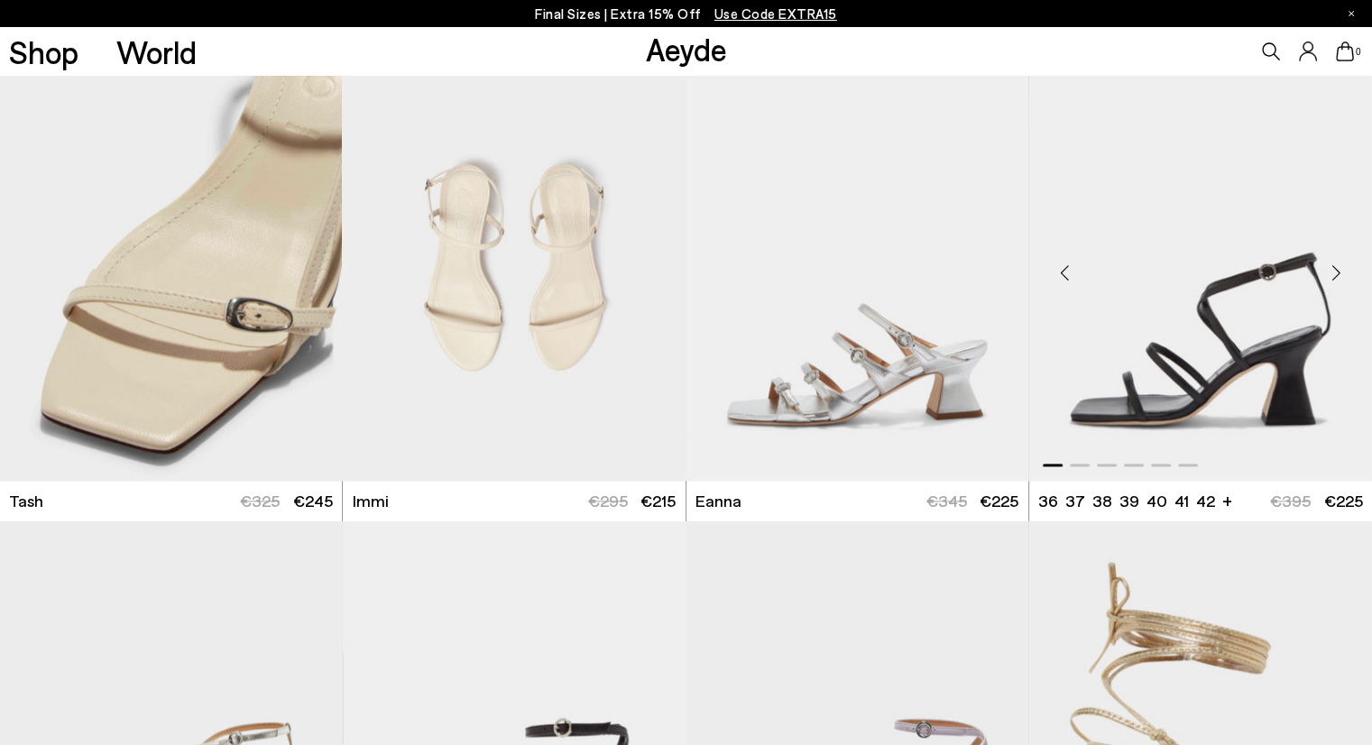
click at [1327, 271] on div "Next slide" at bounding box center [1336, 272] width 54 height 54
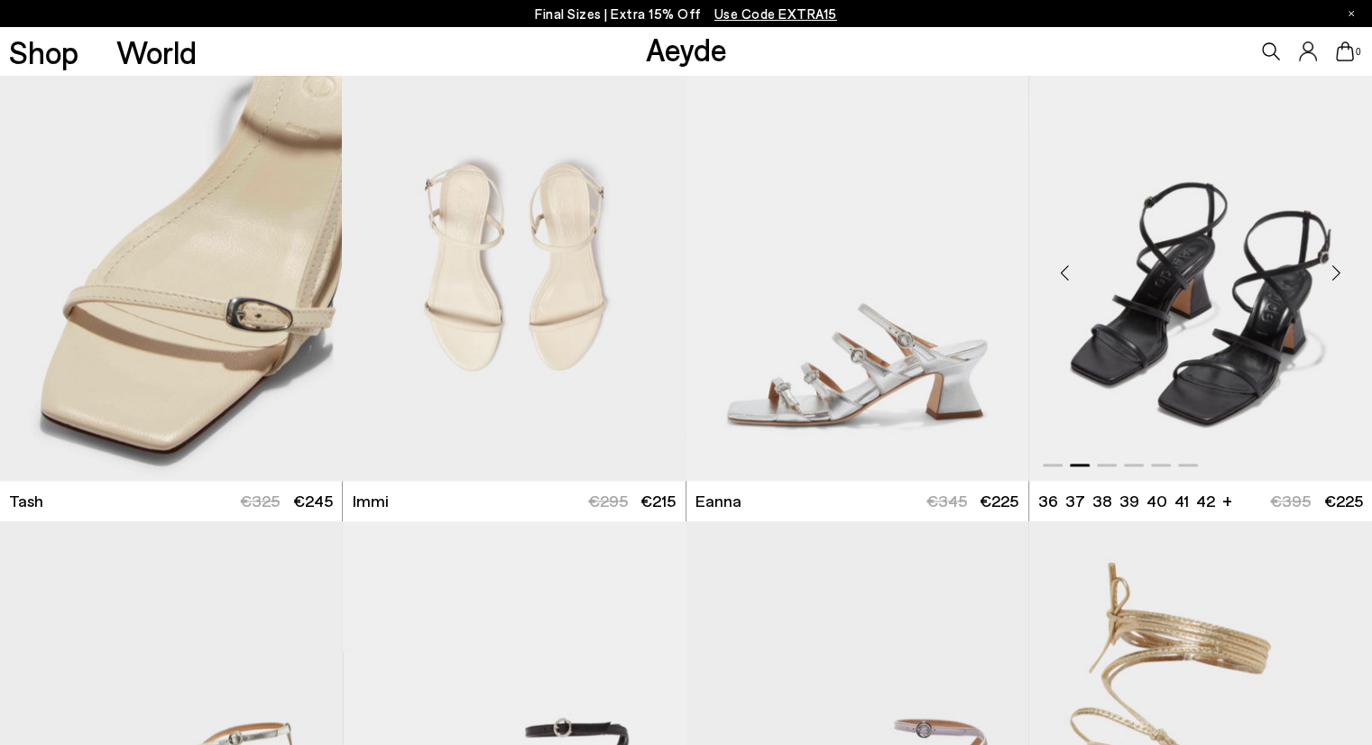
click at [1328, 271] on div "Next slide" at bounding box center [1336, 272] width 54 height 54
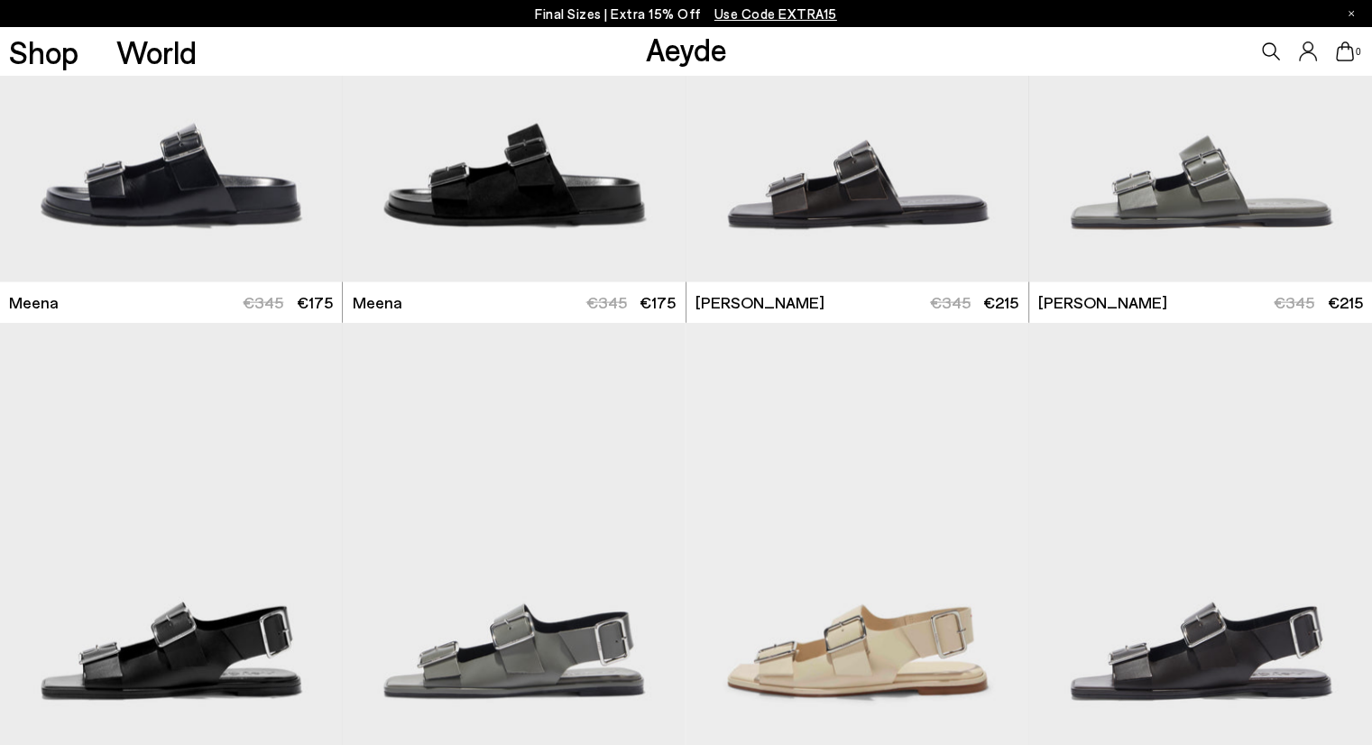
scroll to position [3899, 0]
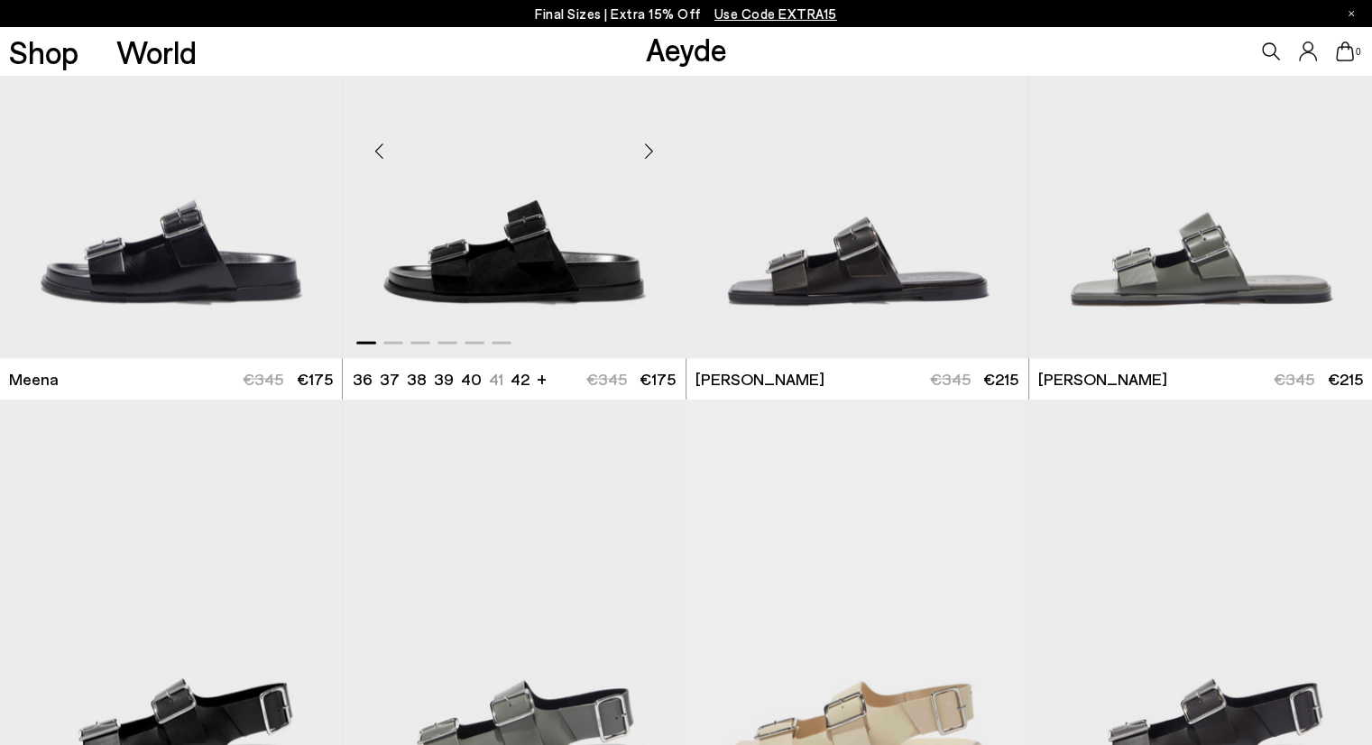
click at [639, 160] on div "Next slide" at bounding box center [649, 151] width 54 height 54
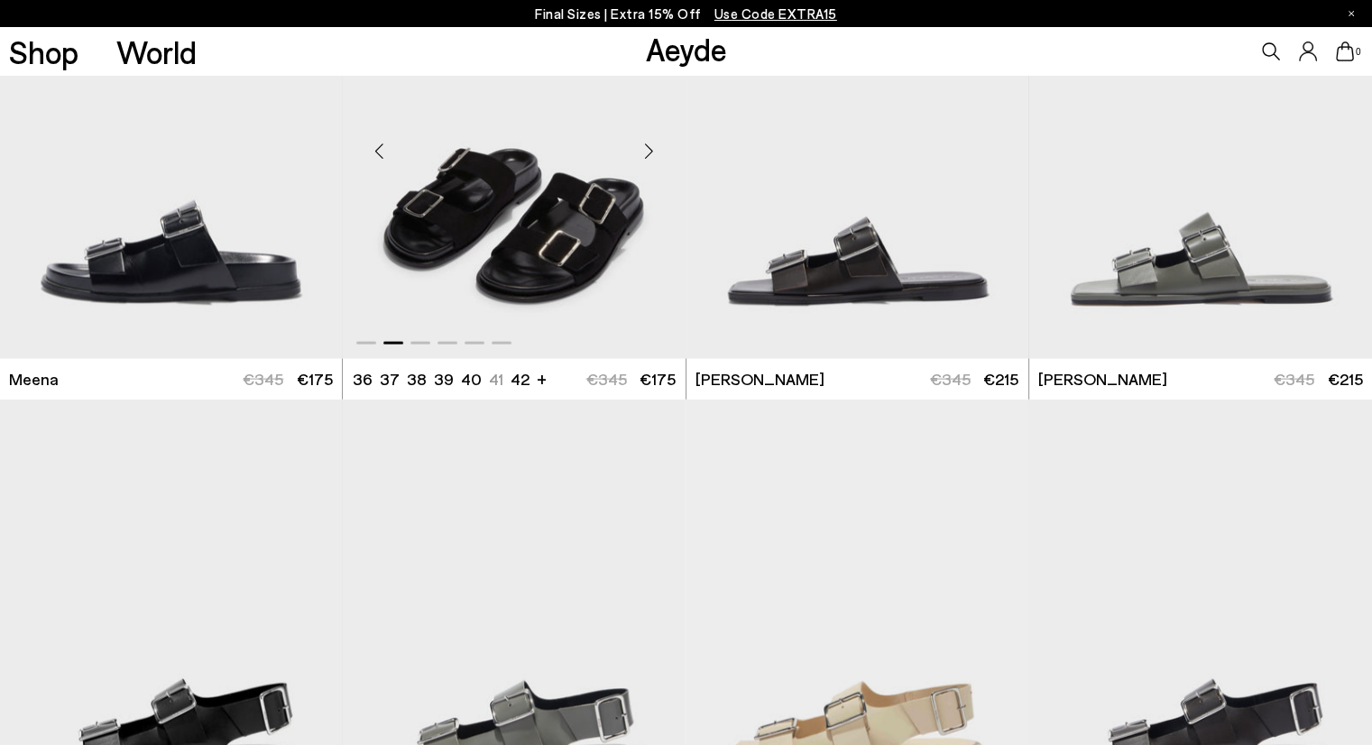
click at [639, 160] on div "Next slide" at bounding box center [649, 151] width 54 height 54
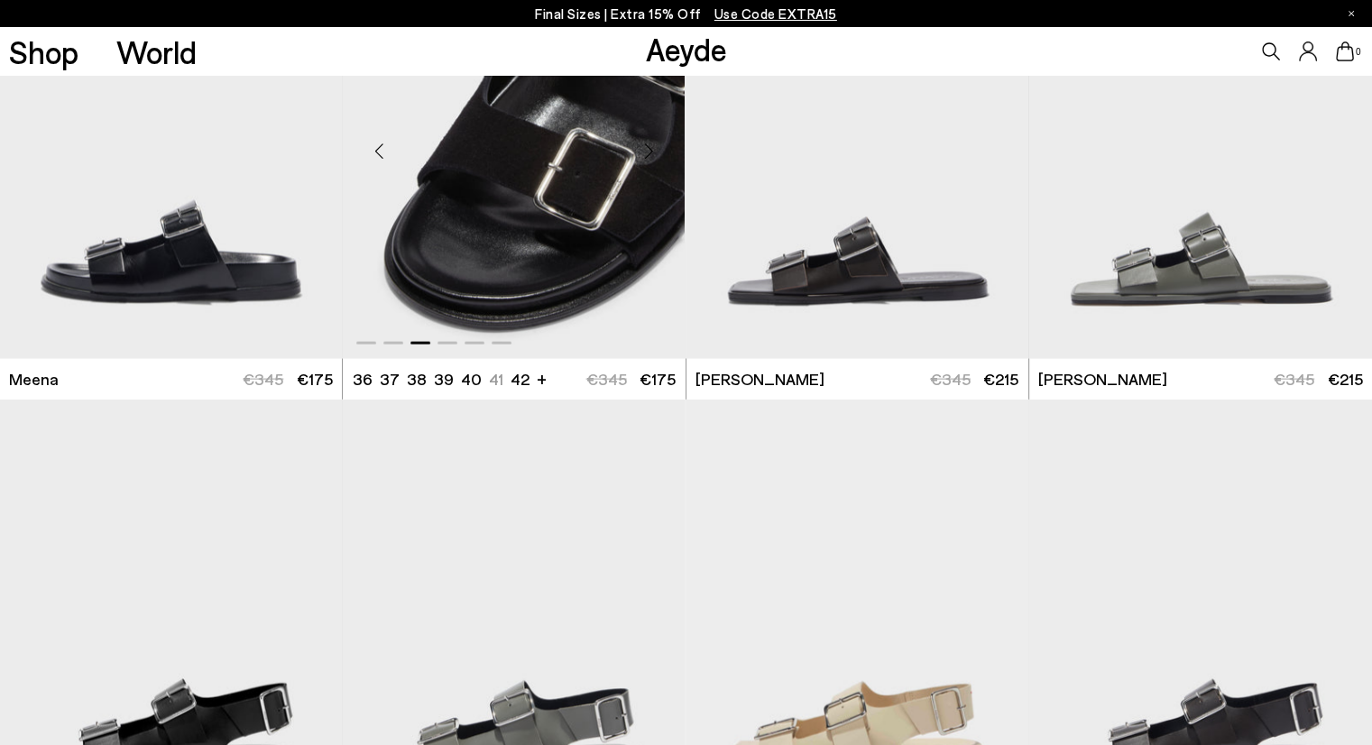
click at [639, 160] on div "Next slide" at bounding box center [649, 151] width 54 height 54
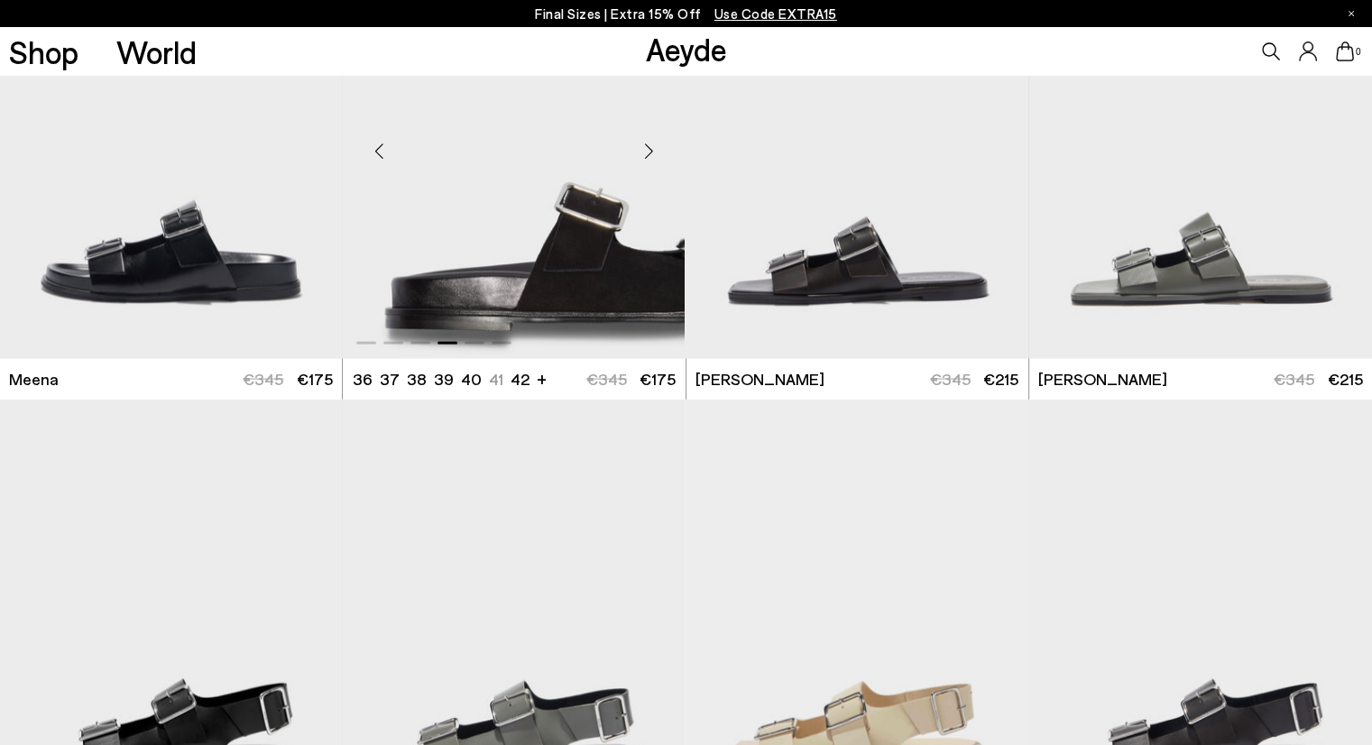
click at [639, 160] on div "Next slide" at bounding box center [649, 151] width 54 height 54
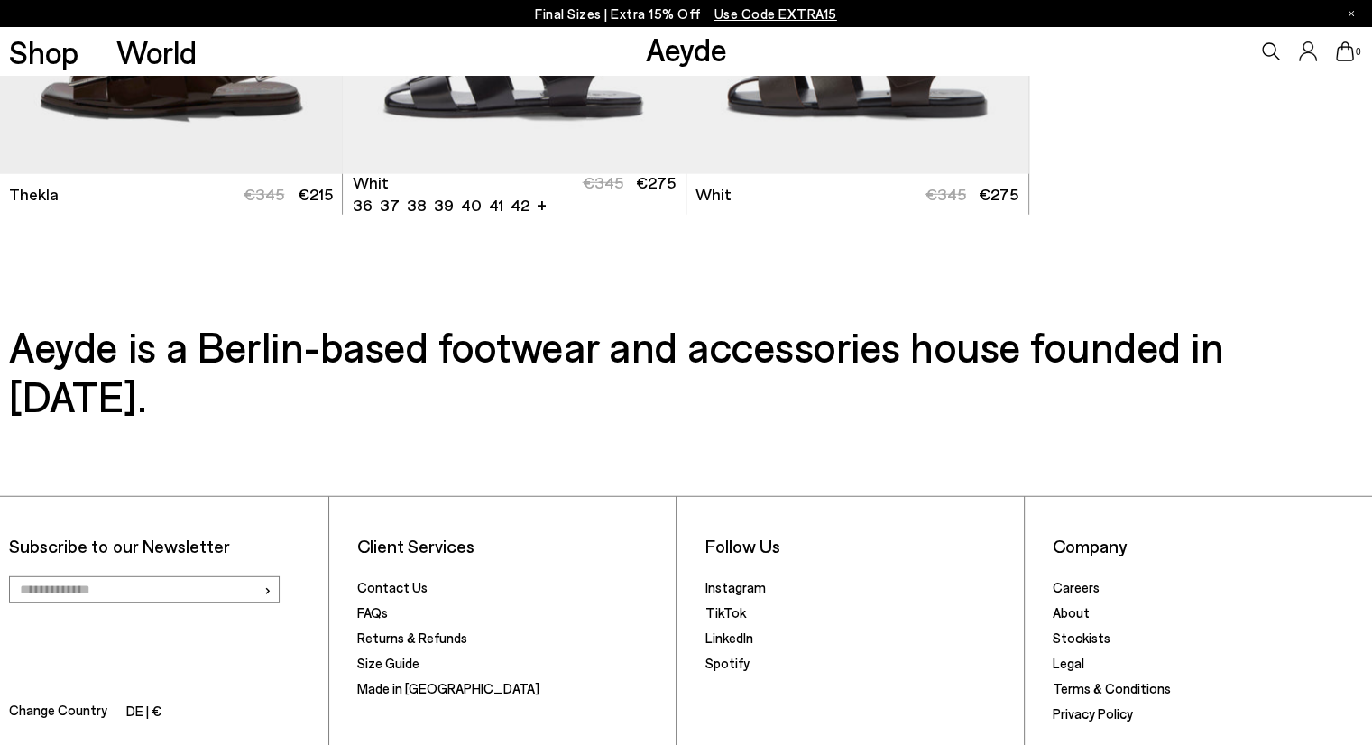
scroll to position [5093, 0]
